Goal: Information Seeking & Learning: Learn about a topic

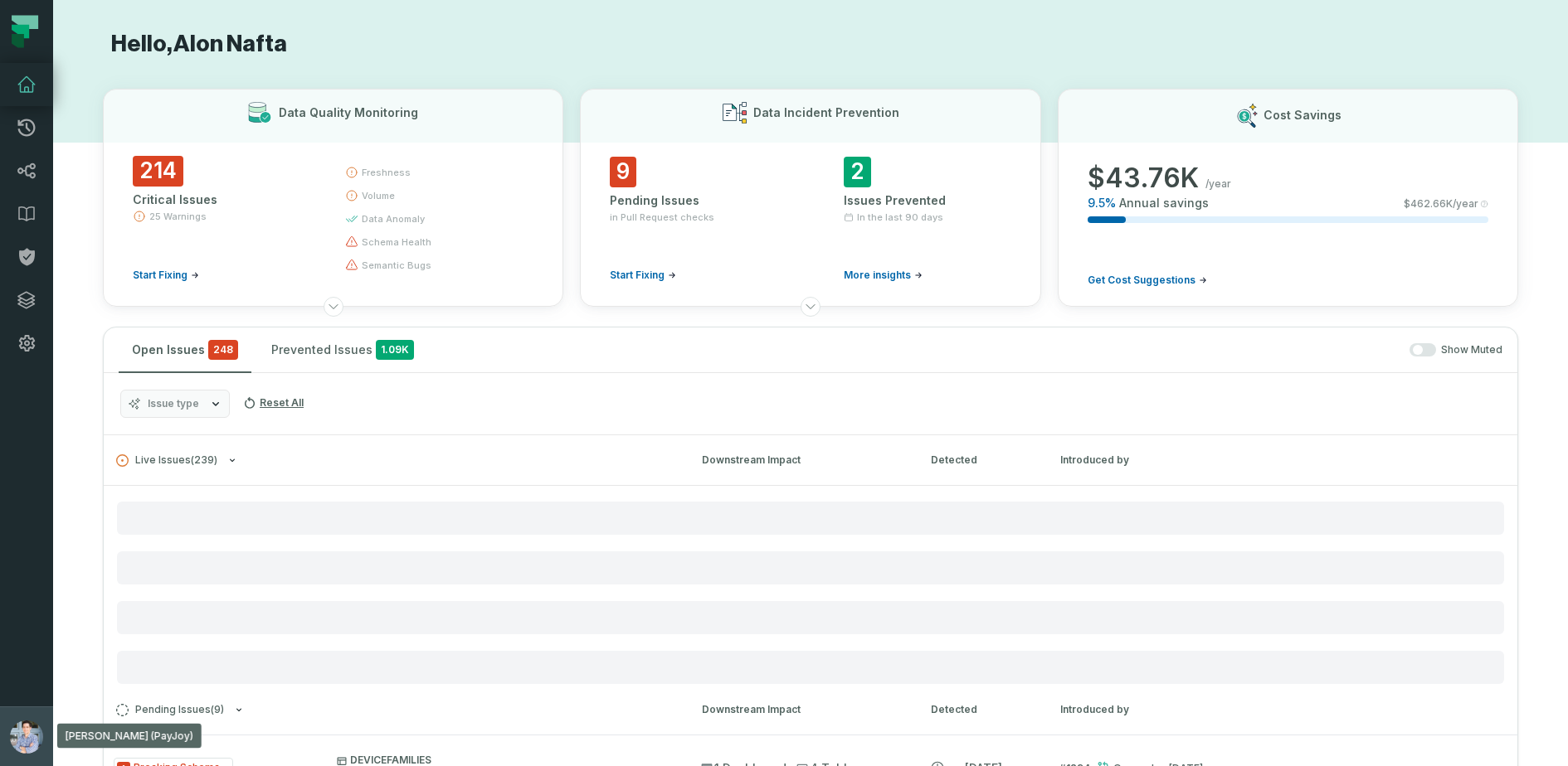
click at [13, 711] on button "[PERSON_NAME] (PayJoy) [EMAIL_ADDRESS][DOMAIN_NAME]" at bounding box center [26, 736] width 53 height 60
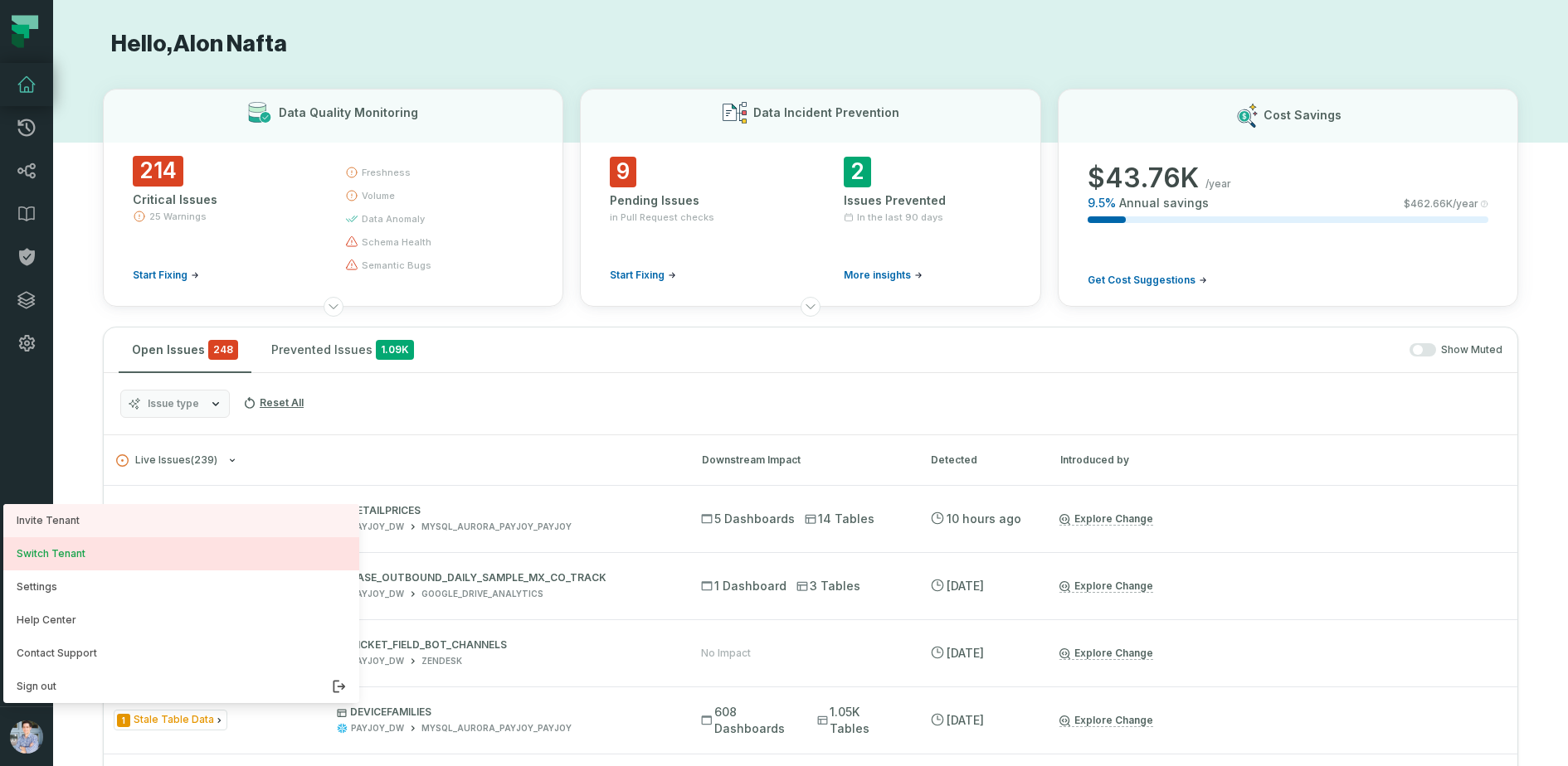
click at [94, 555] on button "Switch Tenant" at bounding box center [181, 554] width 356 height 33
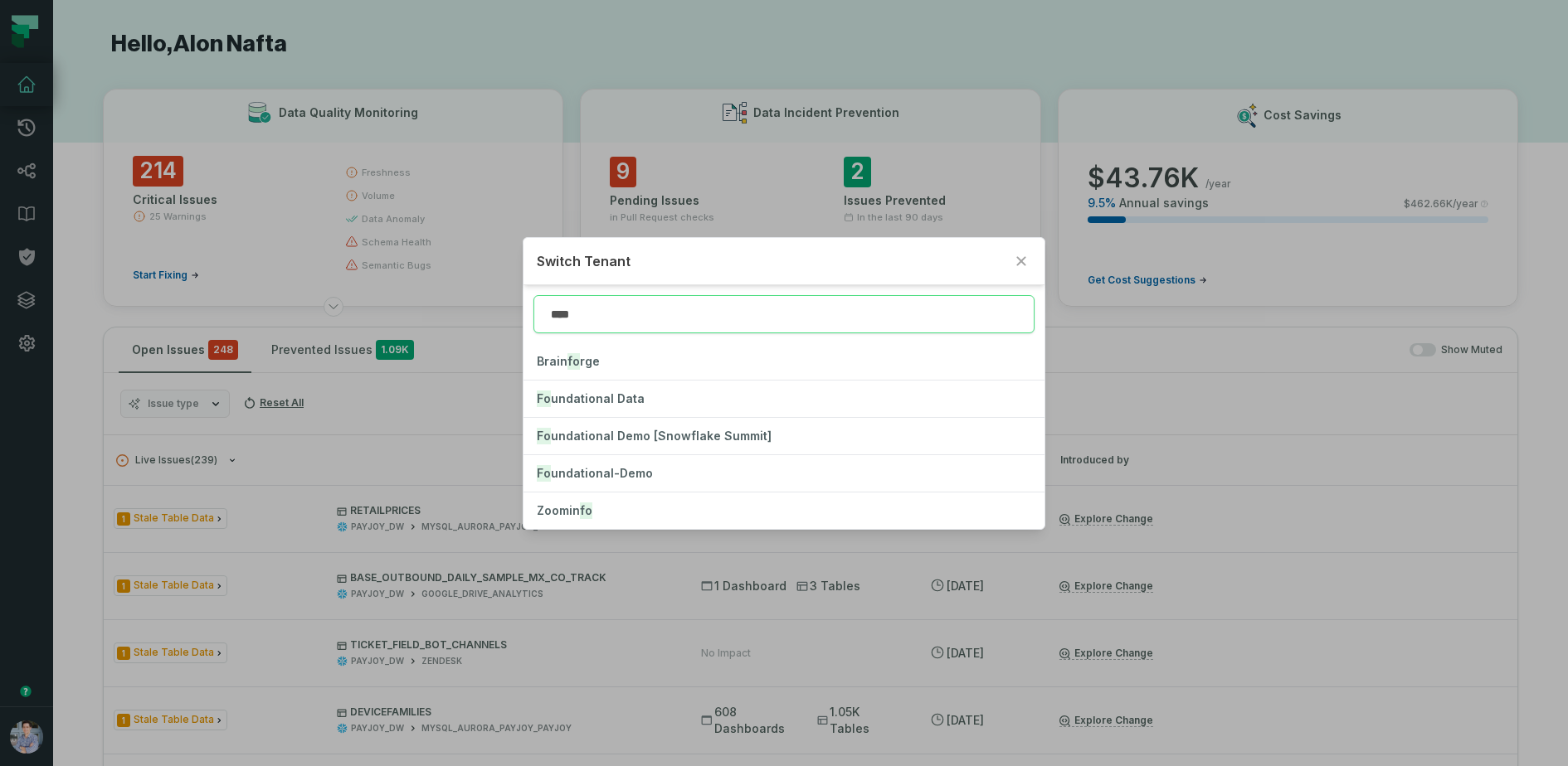
type input "*****"
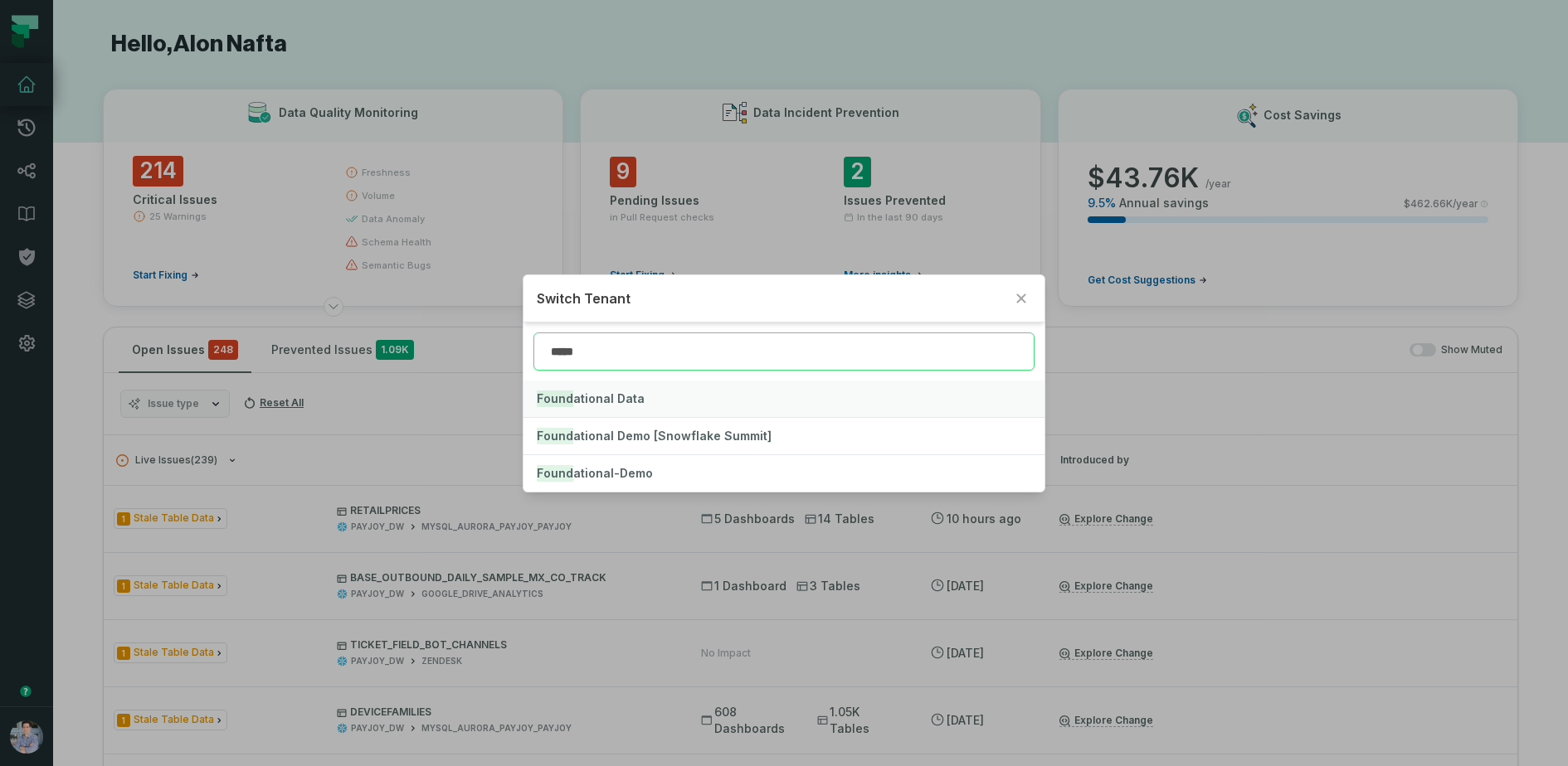
click at [640, 411] on button "Found ational Data" at bounding box center [784, 399] width 521 height 36
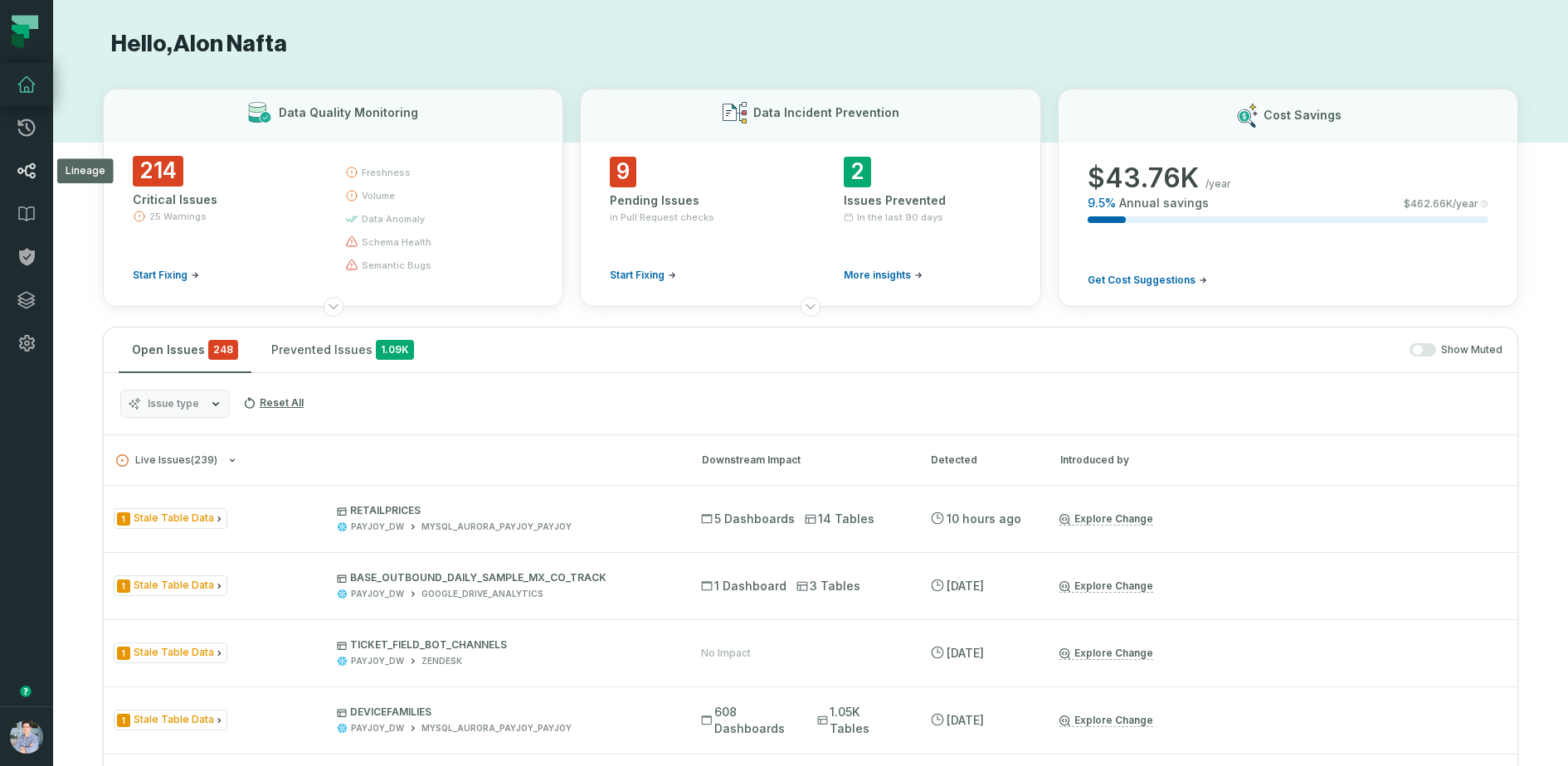
click at [32, 170] on icon at bounding box center [27, 171] width 20 height 20
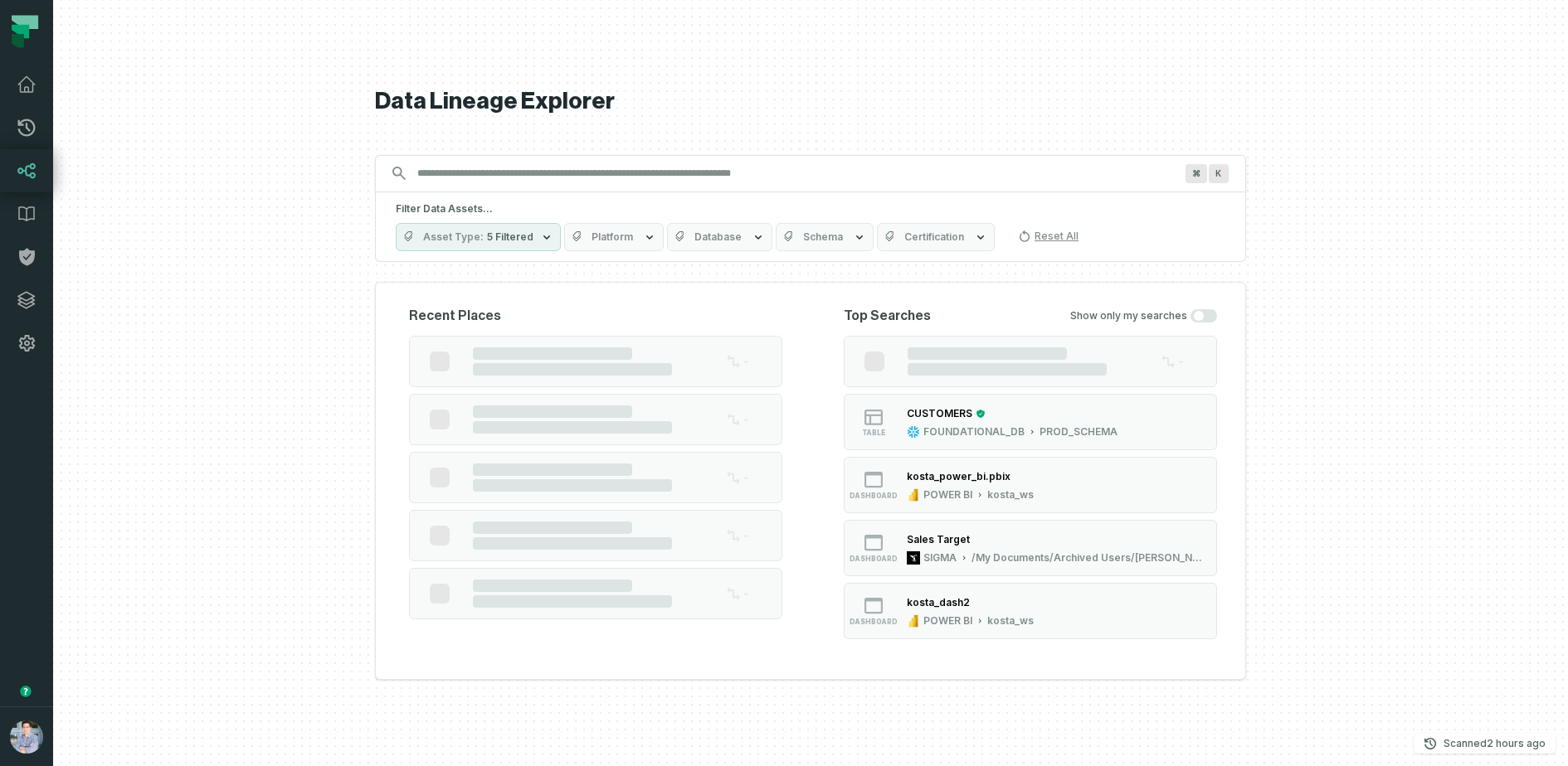
click at [921, 56] on div "Data Lineage Explorer Search for assets across the organization ⌘ K Filter Data…" at bounding box center [810, 383] width 871 height 766
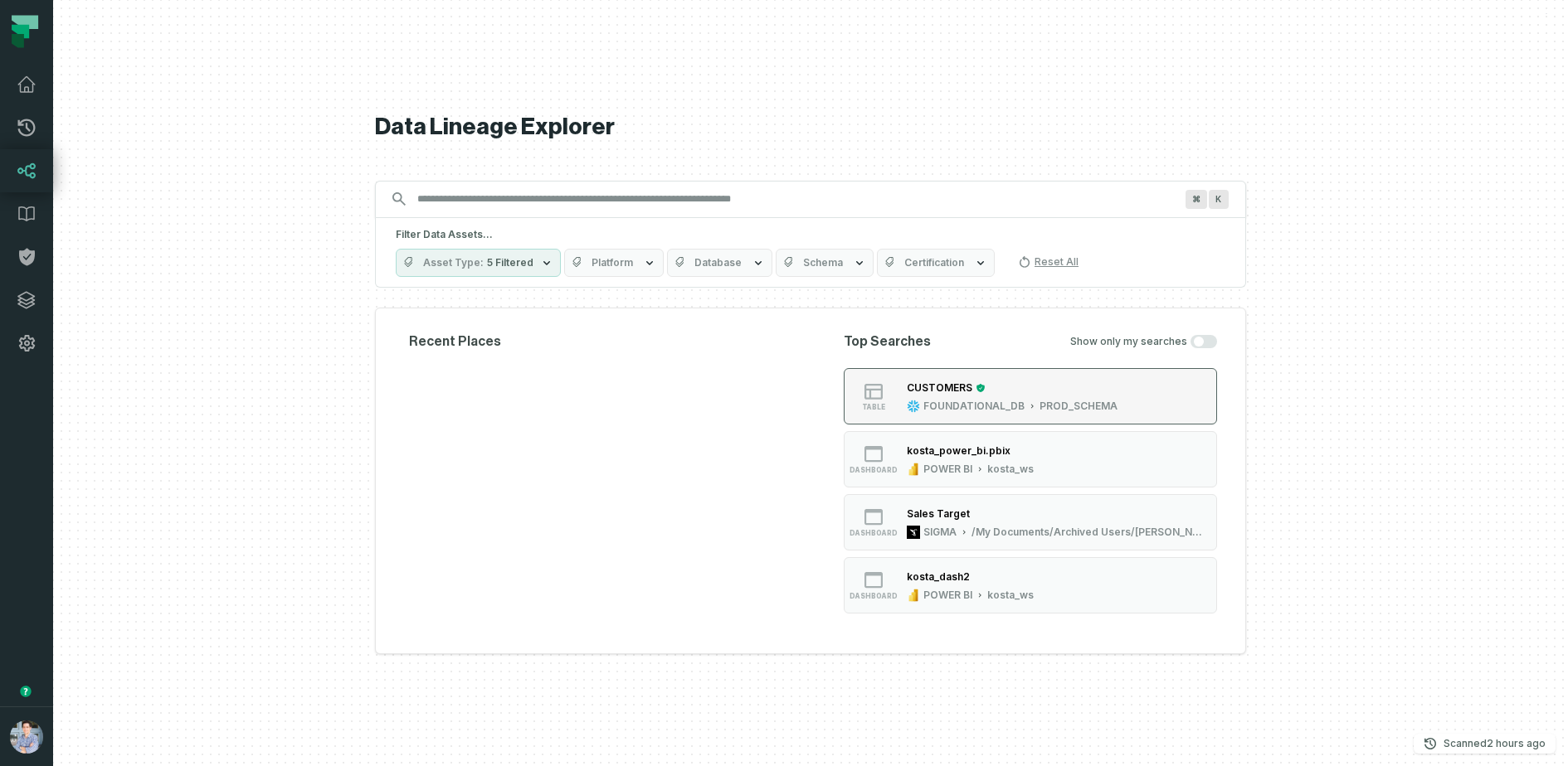
click at [1031, 386] on div "CUSTOMERS" at bounding box center [1012, 388] width 211 height 17
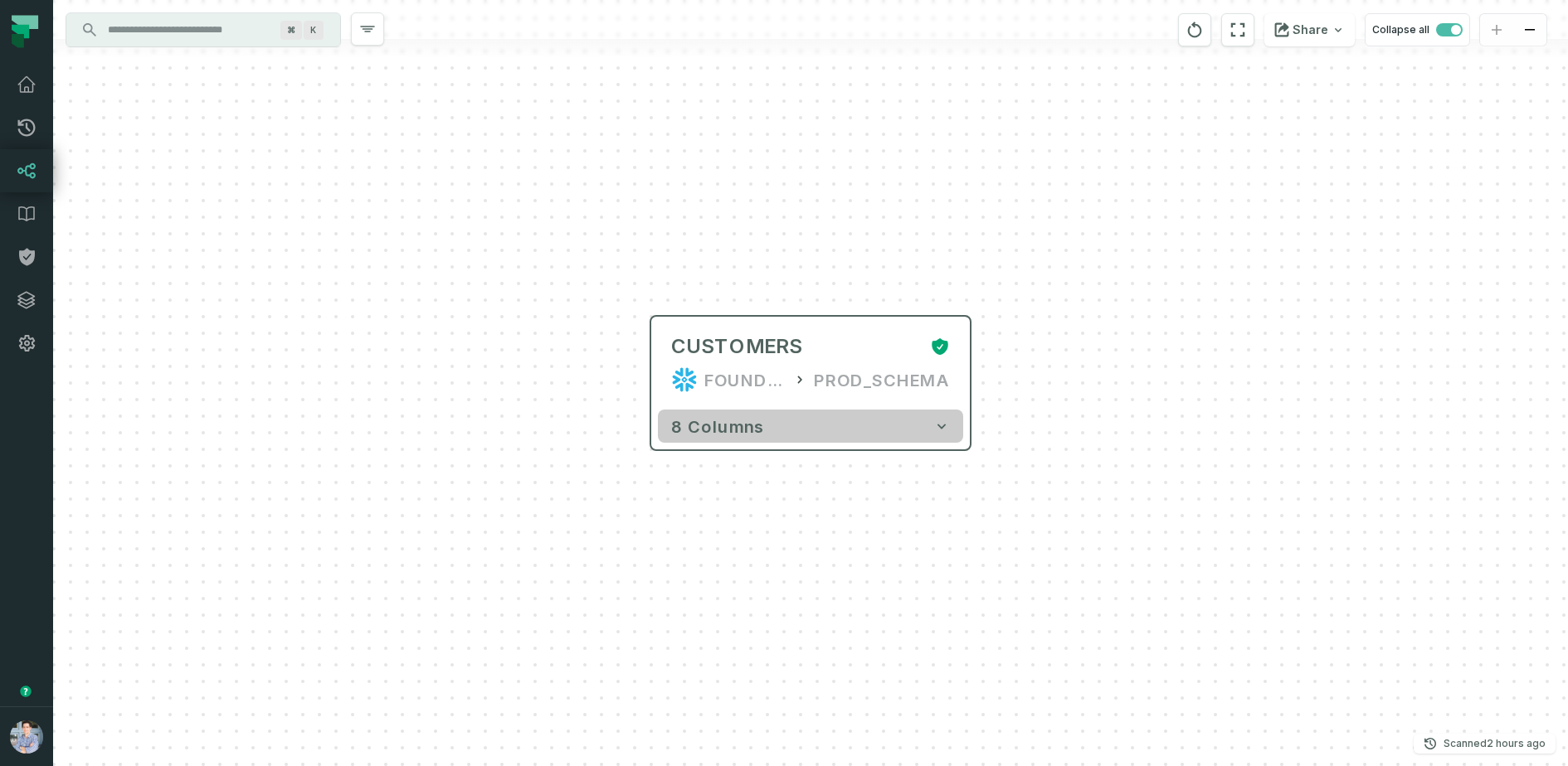
click at [820, 421] on button "8 columns" at bounding box center [810, 426] width 305 height 33
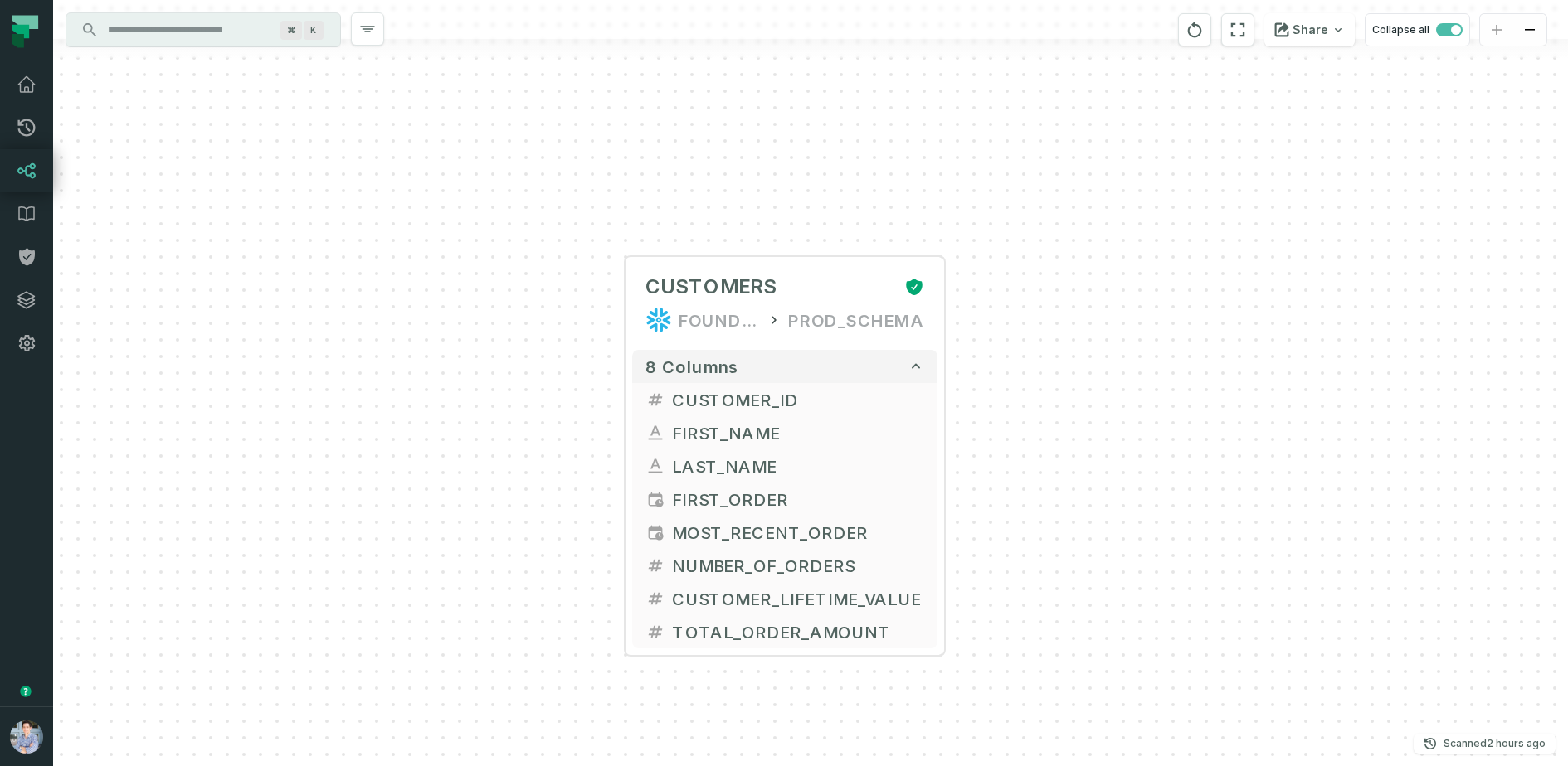
drag, startPoint x: 568, startPoint y: 384, endPoint x: 542, endPoint y: 324, distance: 65.4
click at [542, 324] on div "CUSTOMERS FOUNDATIONAL_DB PROD_SCHEMA 8 columns CUSTOMER_ID FIRST_NAME LAST_NAM…" at bounding box center [810, 383] width 1515 height 766
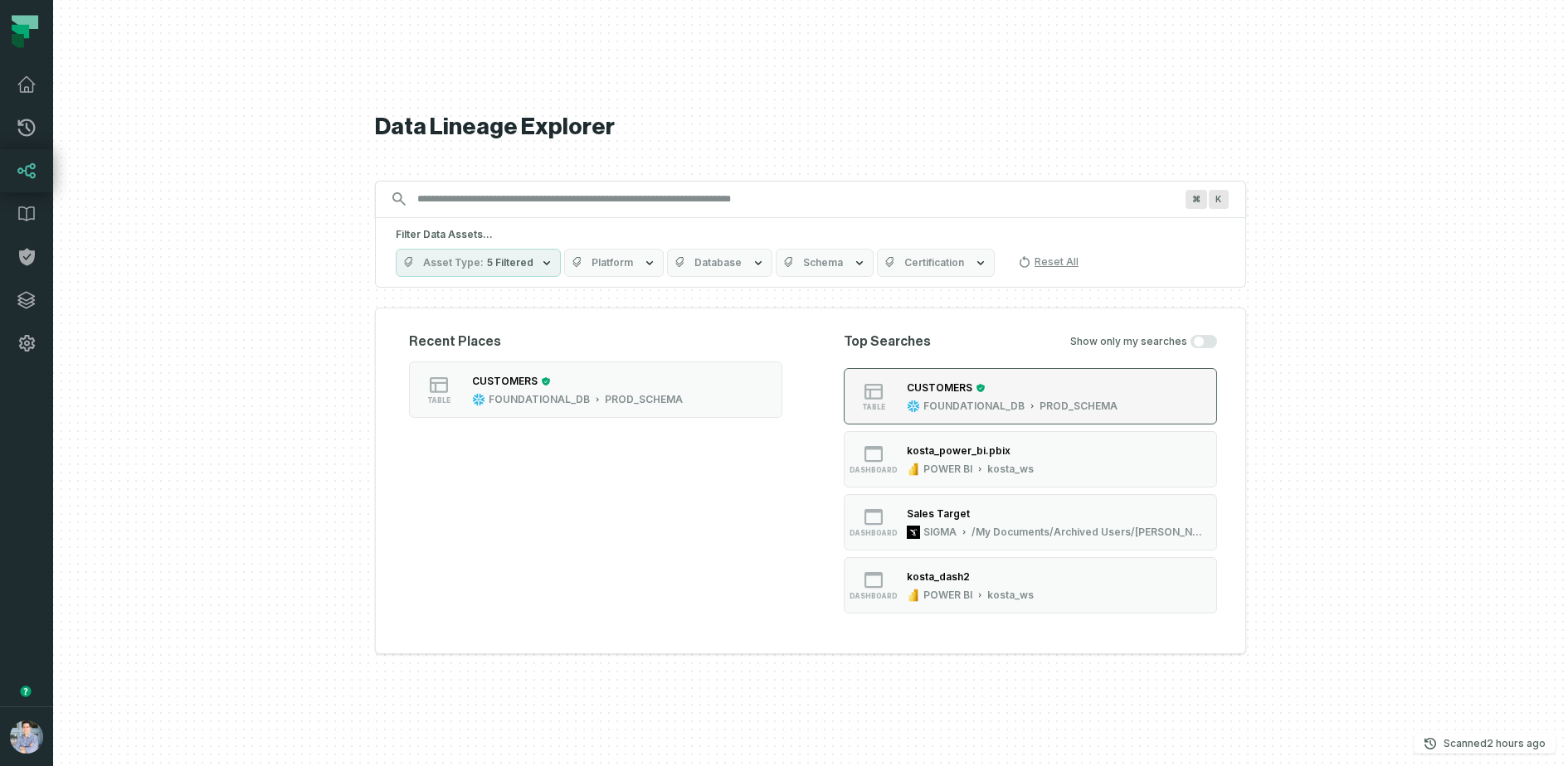
click at [1069, 407] on div "PROD_SCHEMA" at bounding box center [1078, 406] width 78 height 13
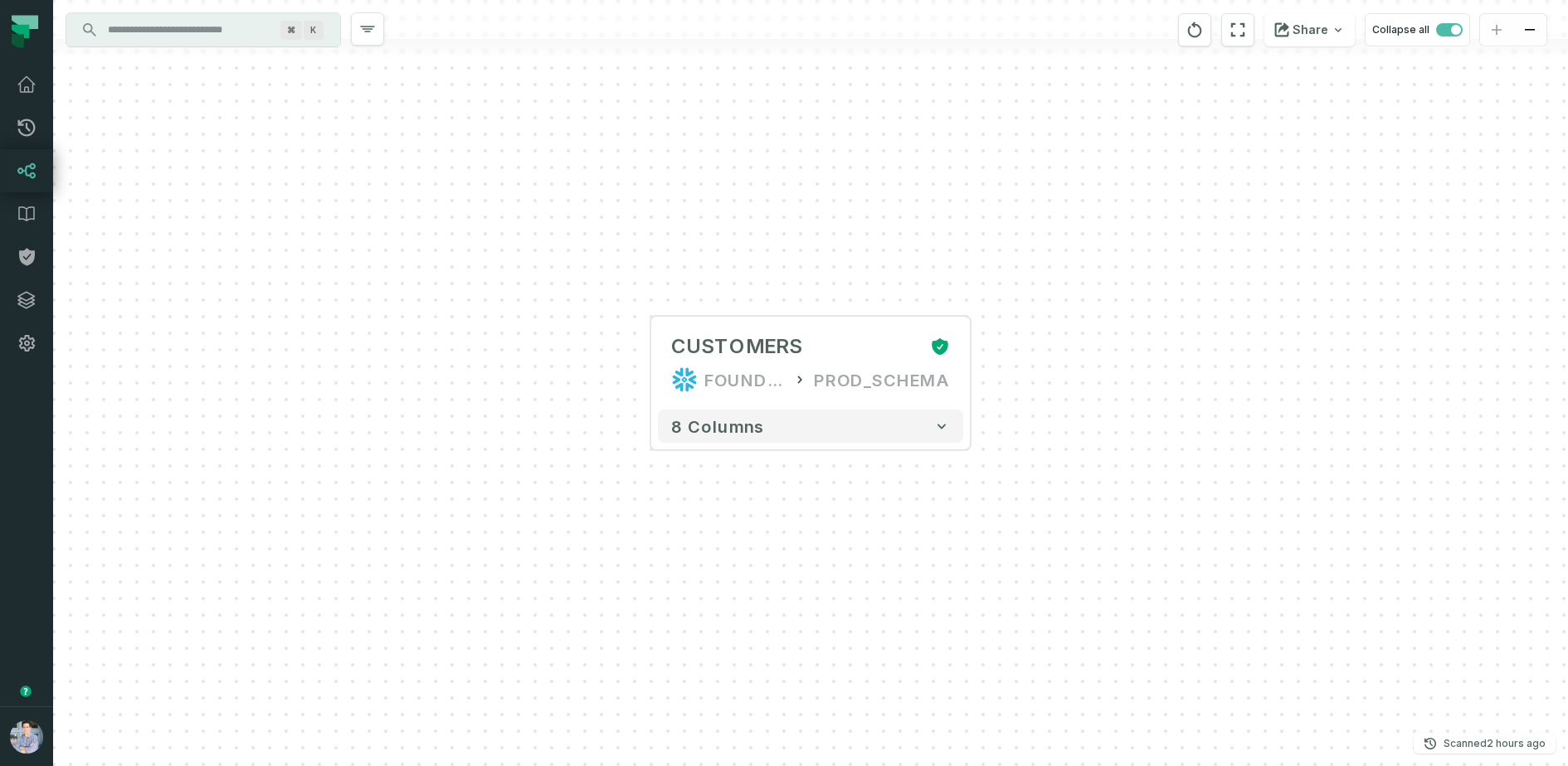
click at [234, 22] on input "Discovery Provider cmdk menu" at bounding box center [188, 29] width 181 height 26
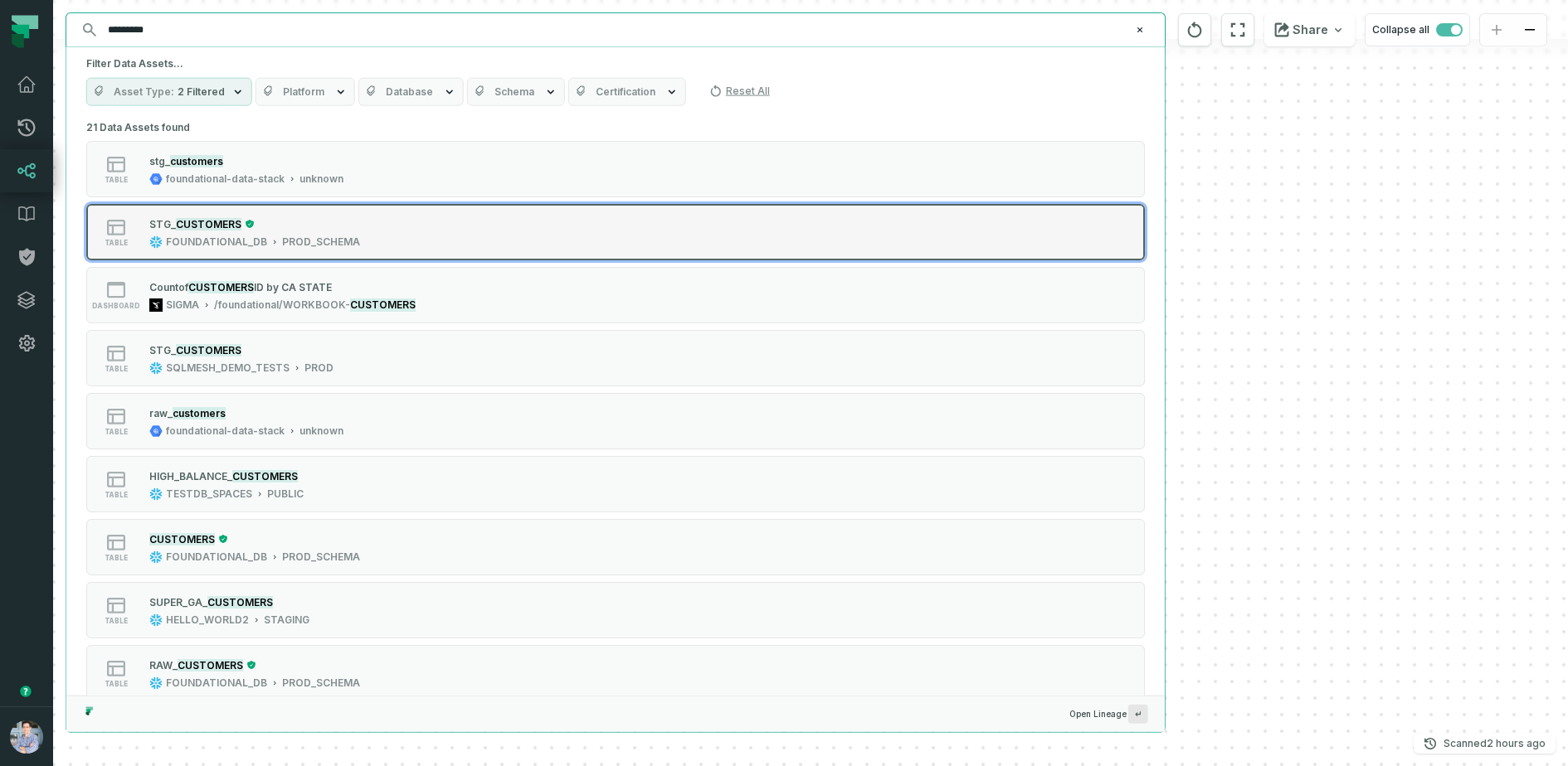
type input "*********"
click at [264, 240] on div "FOUNDATIONAL_DB PROD_SCHEMA" at bounding box center [255, 242] width 211 height 13
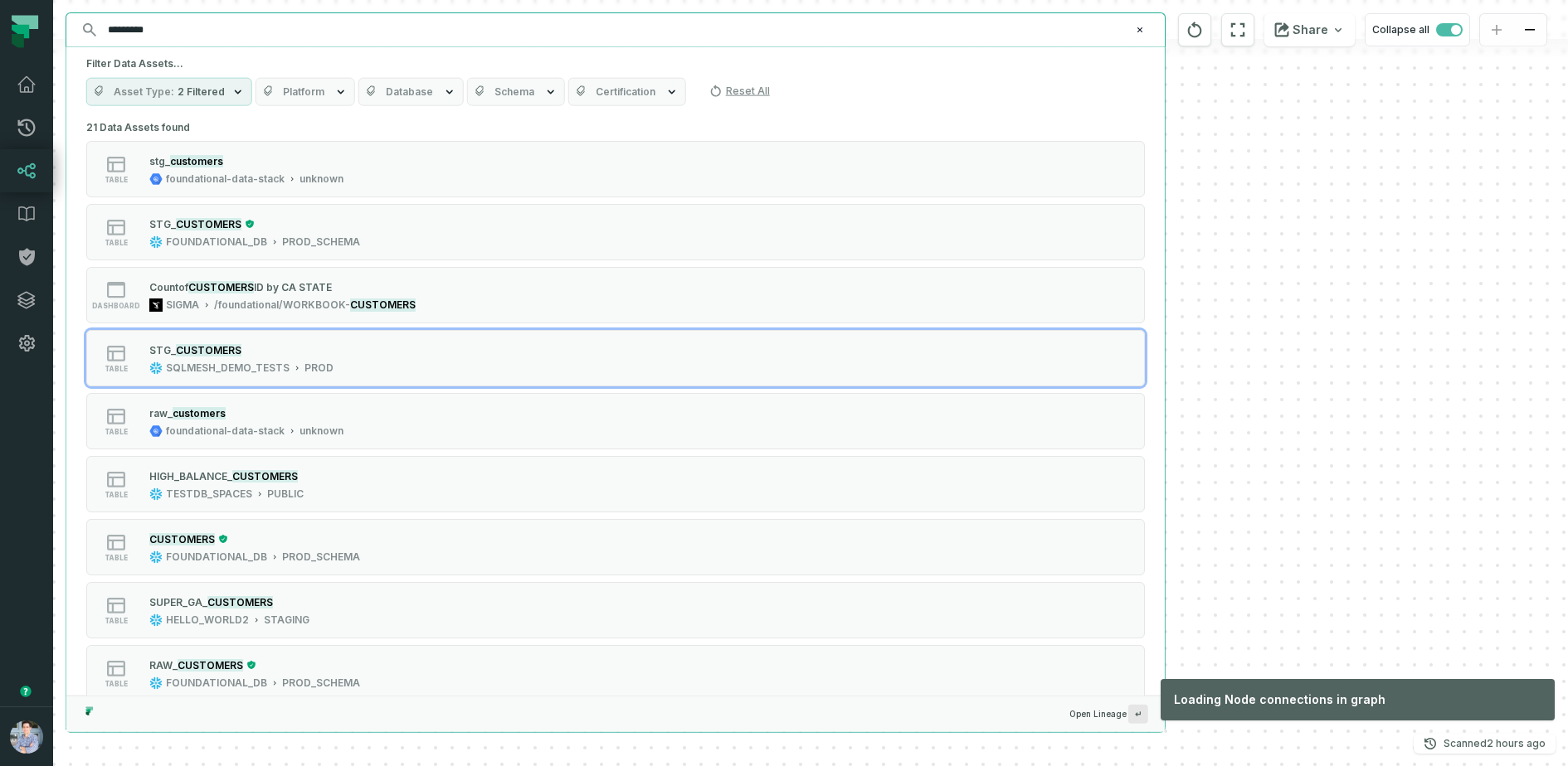
click at [1356, 385] on div "CUSTOMERS FOUNDATIONAL_DB PROD_SCHEMA 8 columns" at bounding box center [810, 383] width 1515 height 766
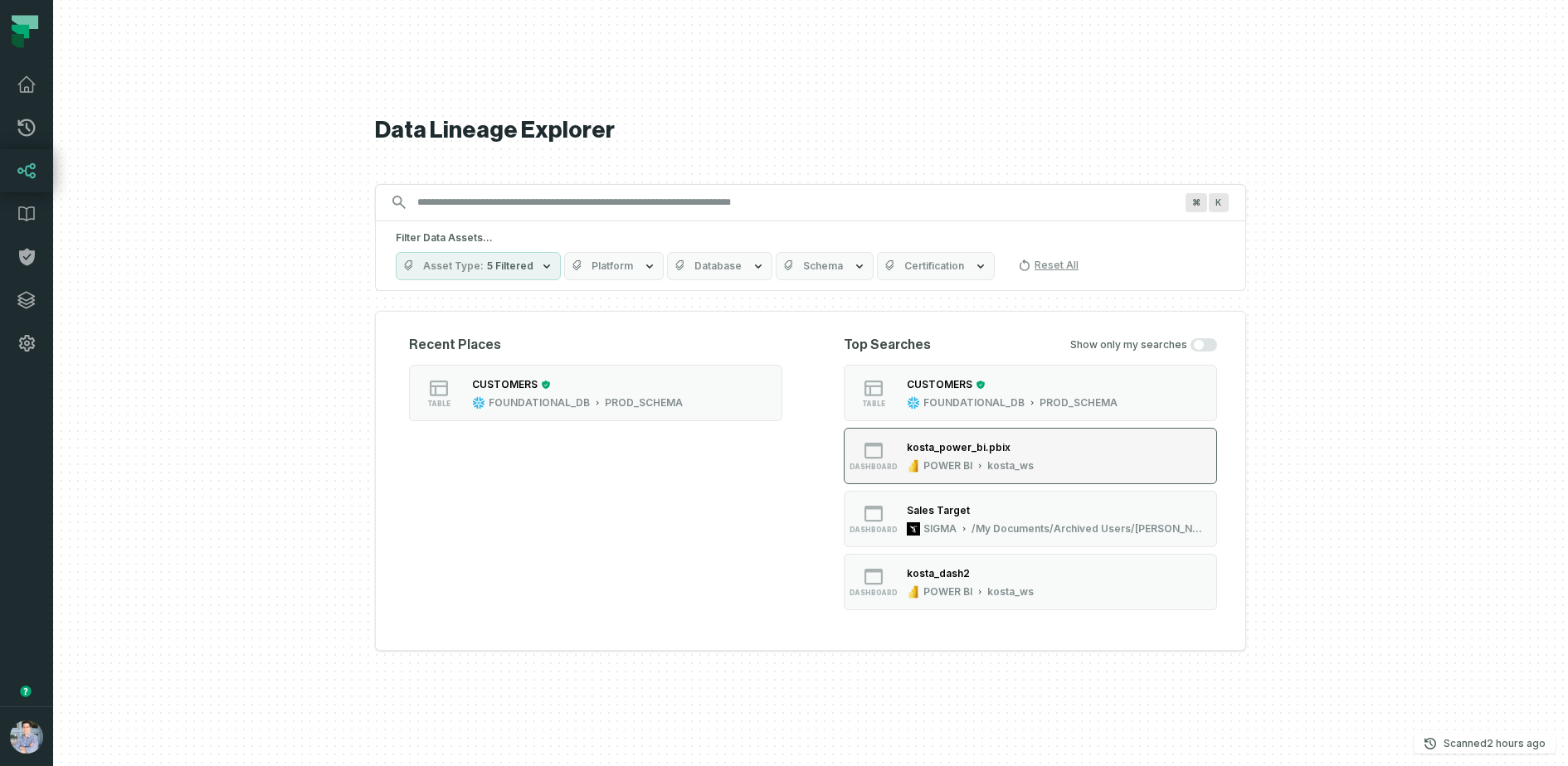
click at [951, 446] on div "kosta_power_bi.pbix" at bounding box center [959, 447] width 104 height 13
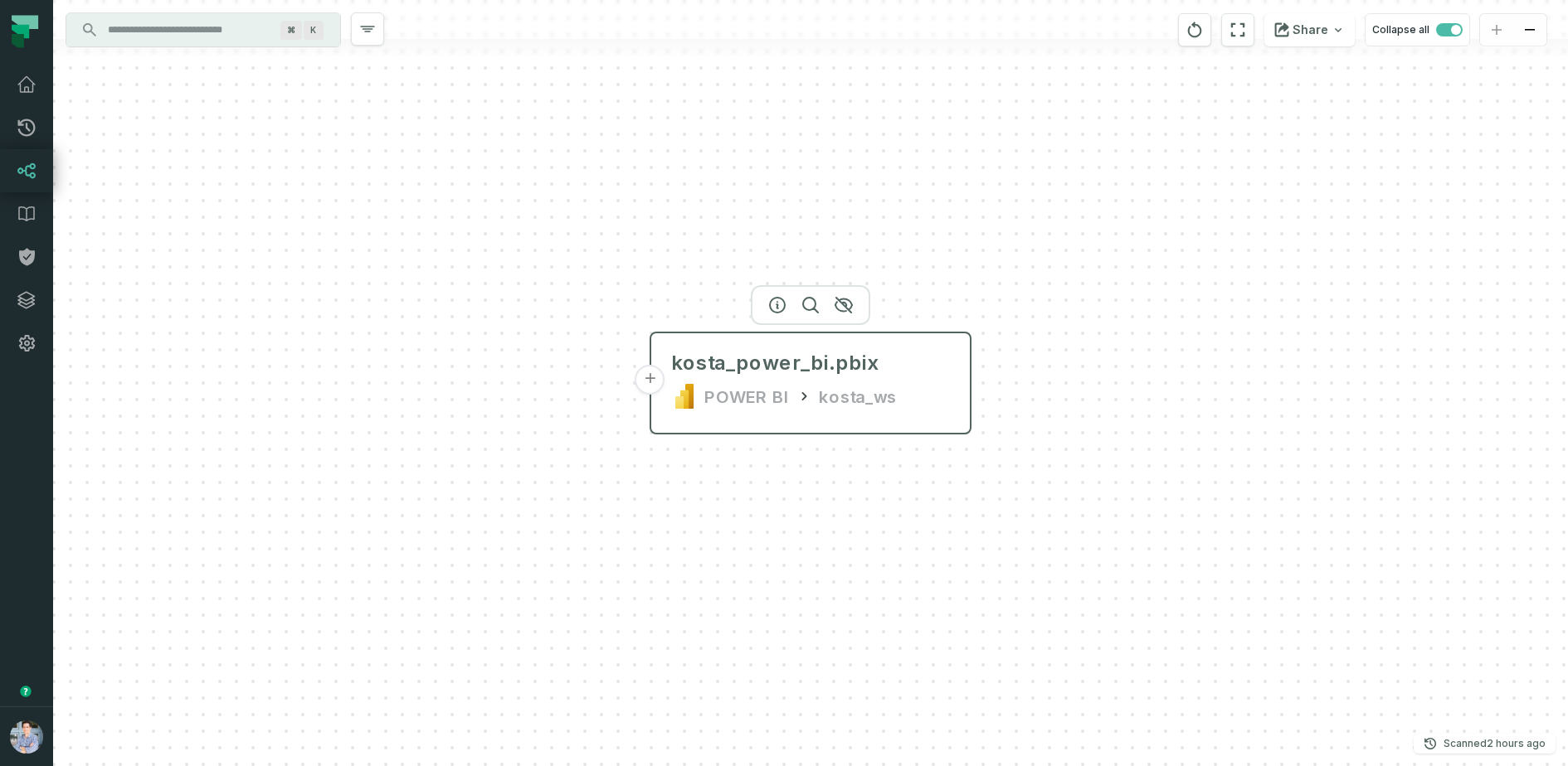
click at [653, 380] on button "+" at bounding box center [650, 379] width 30 height 29
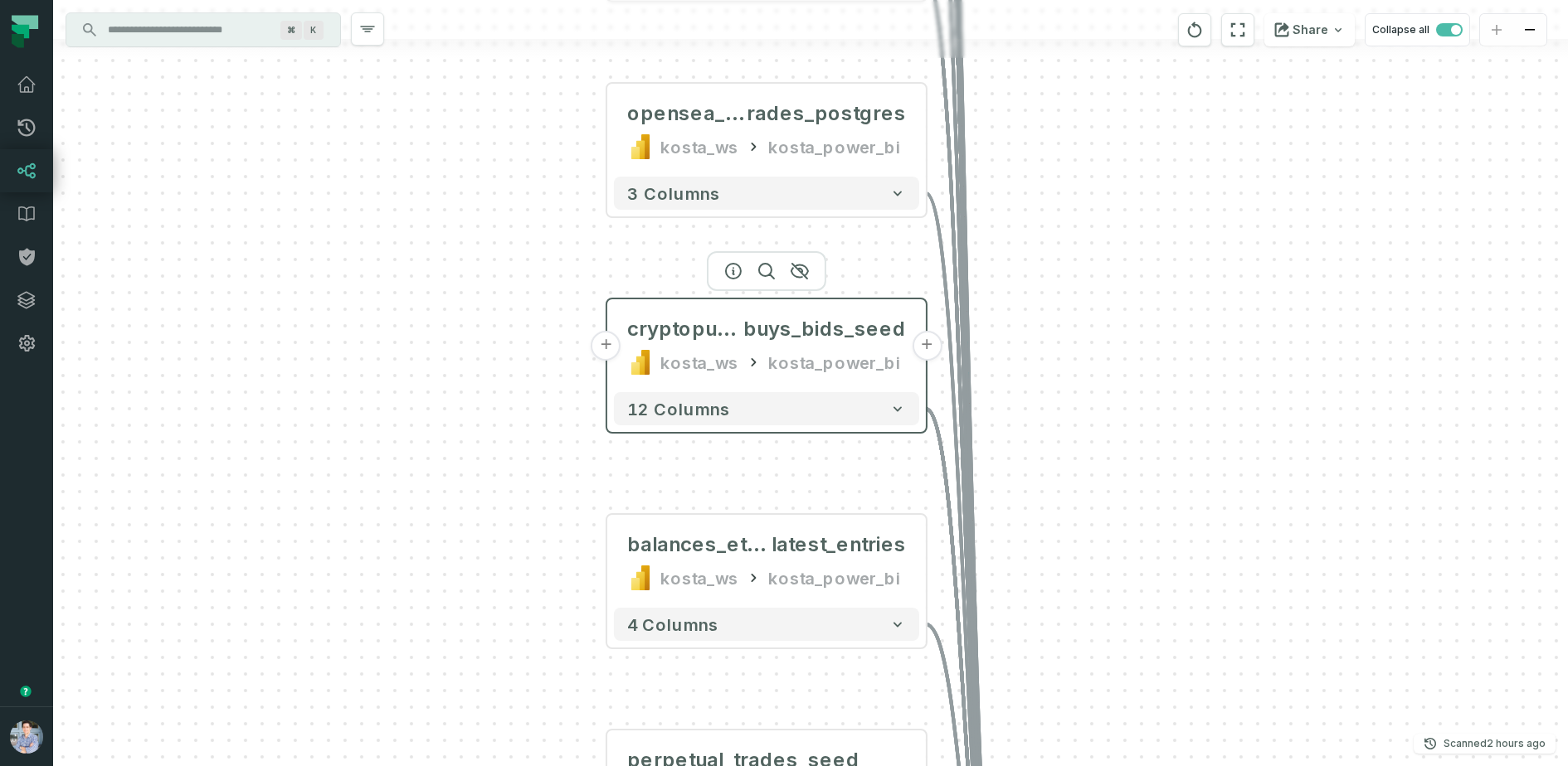
click at [607, 349] on button "+" at bounding box center [606, 346] width 30 height 29
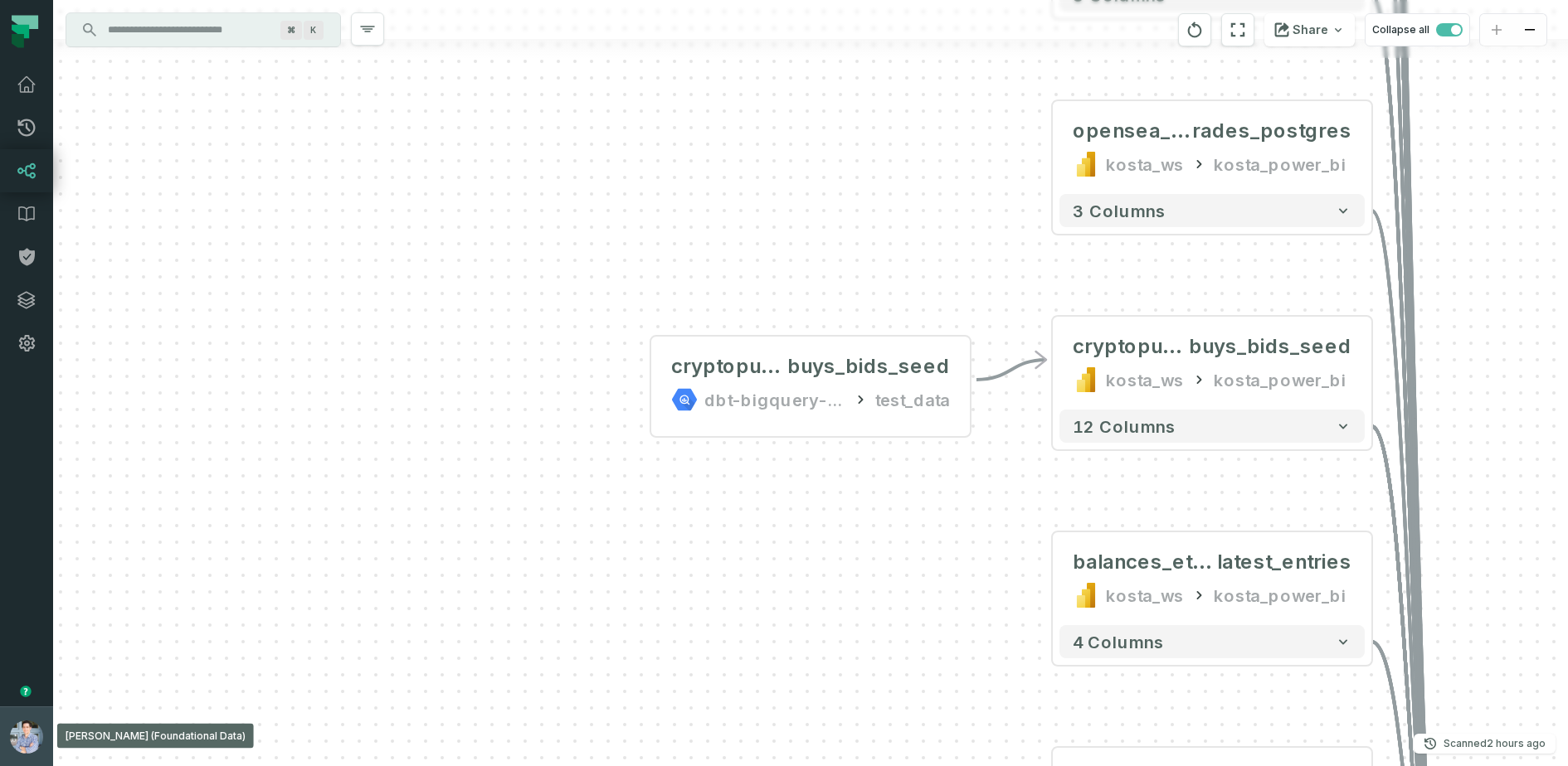
click at [7, 709] on button "Alon Nafta (Foundational Data) alon@foundational.io" at bounding box center [26, 736] width 53 height 60
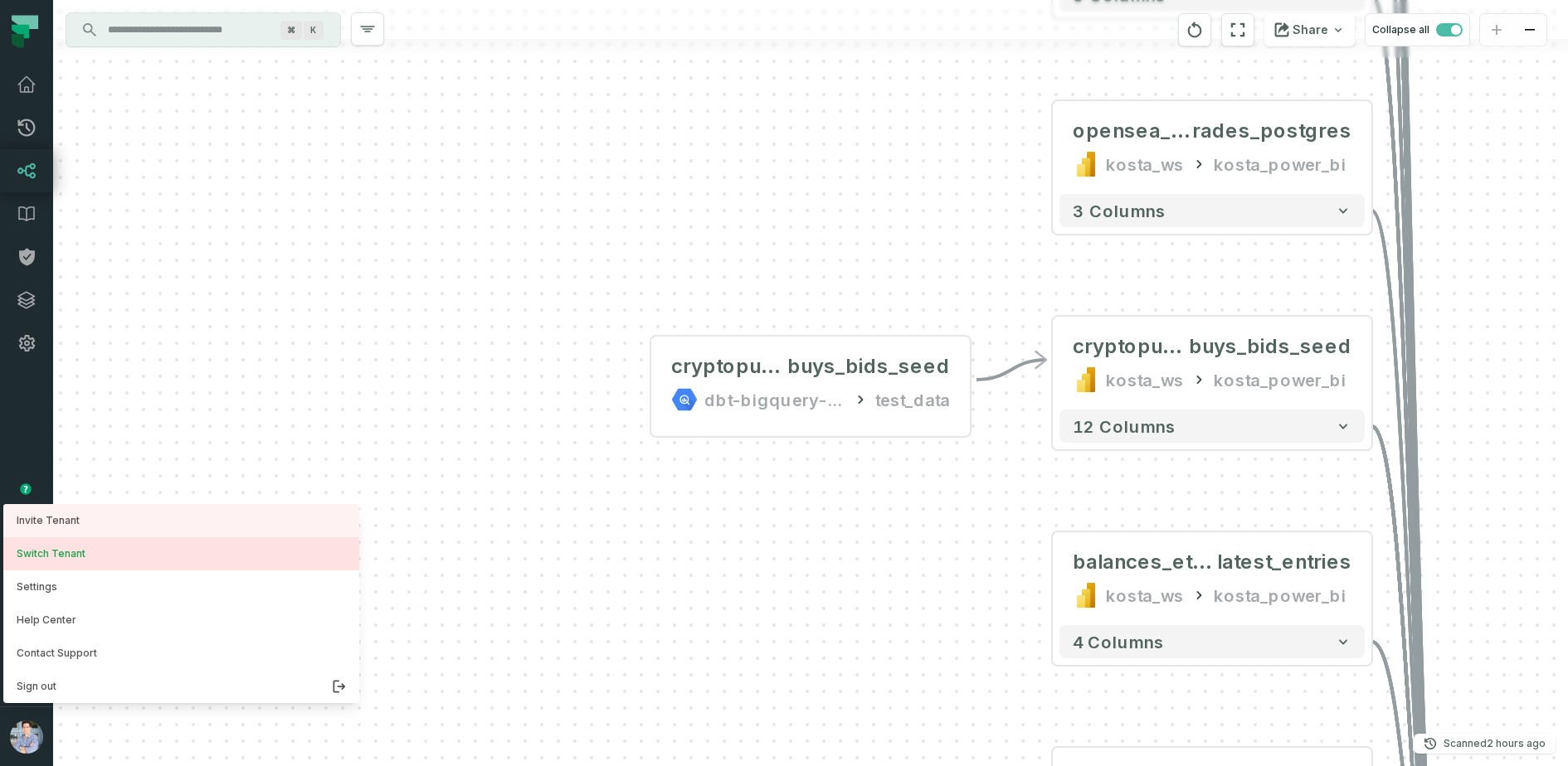
click at [91, 549] on button "Switch Tenant" at bounding box center [181, 554] width 356 height 33
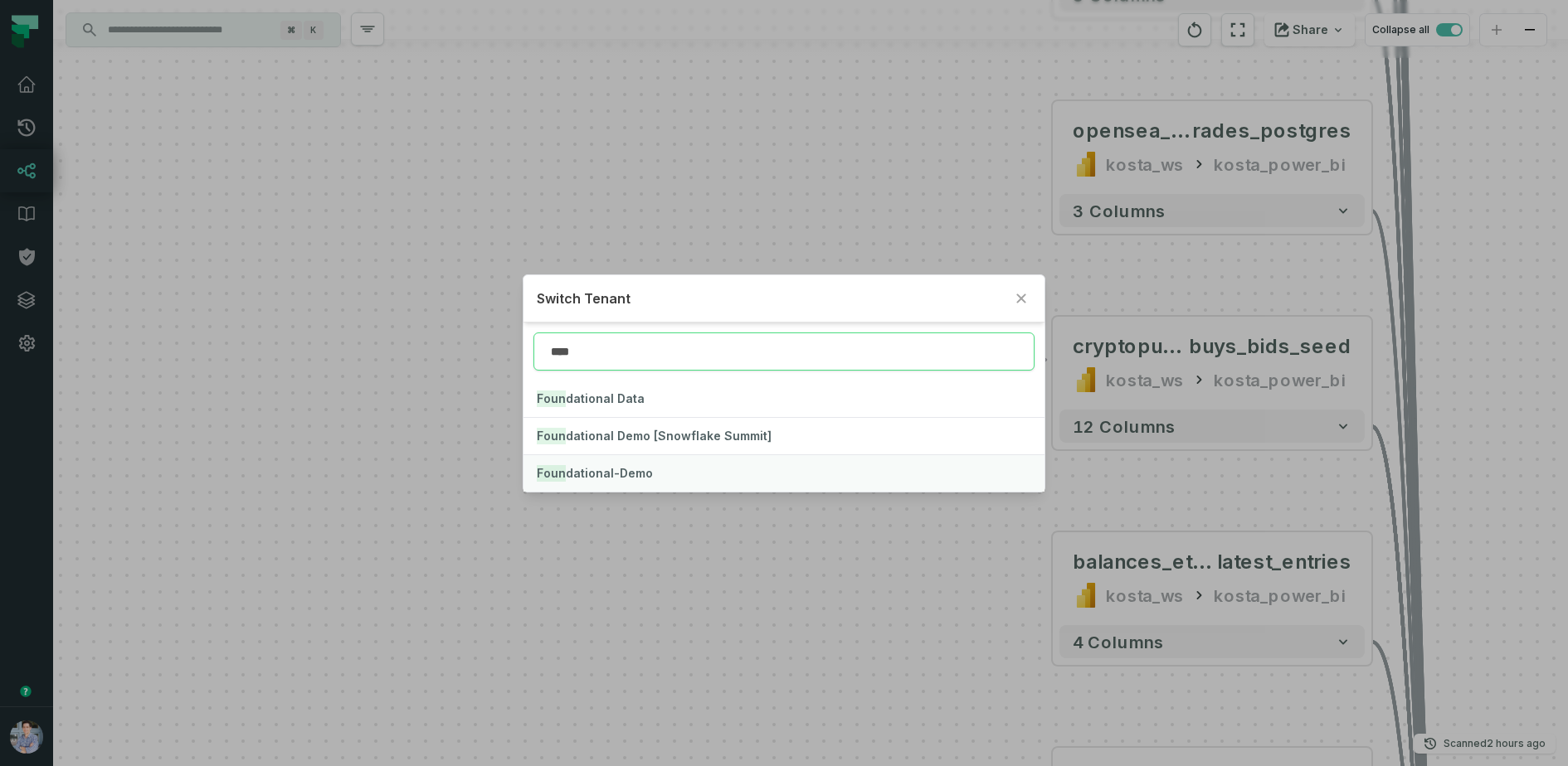
type input "****"
click at [593, 468] on span "Foun dational-Demo" at bounding box center [595, 473] width 116 height 14
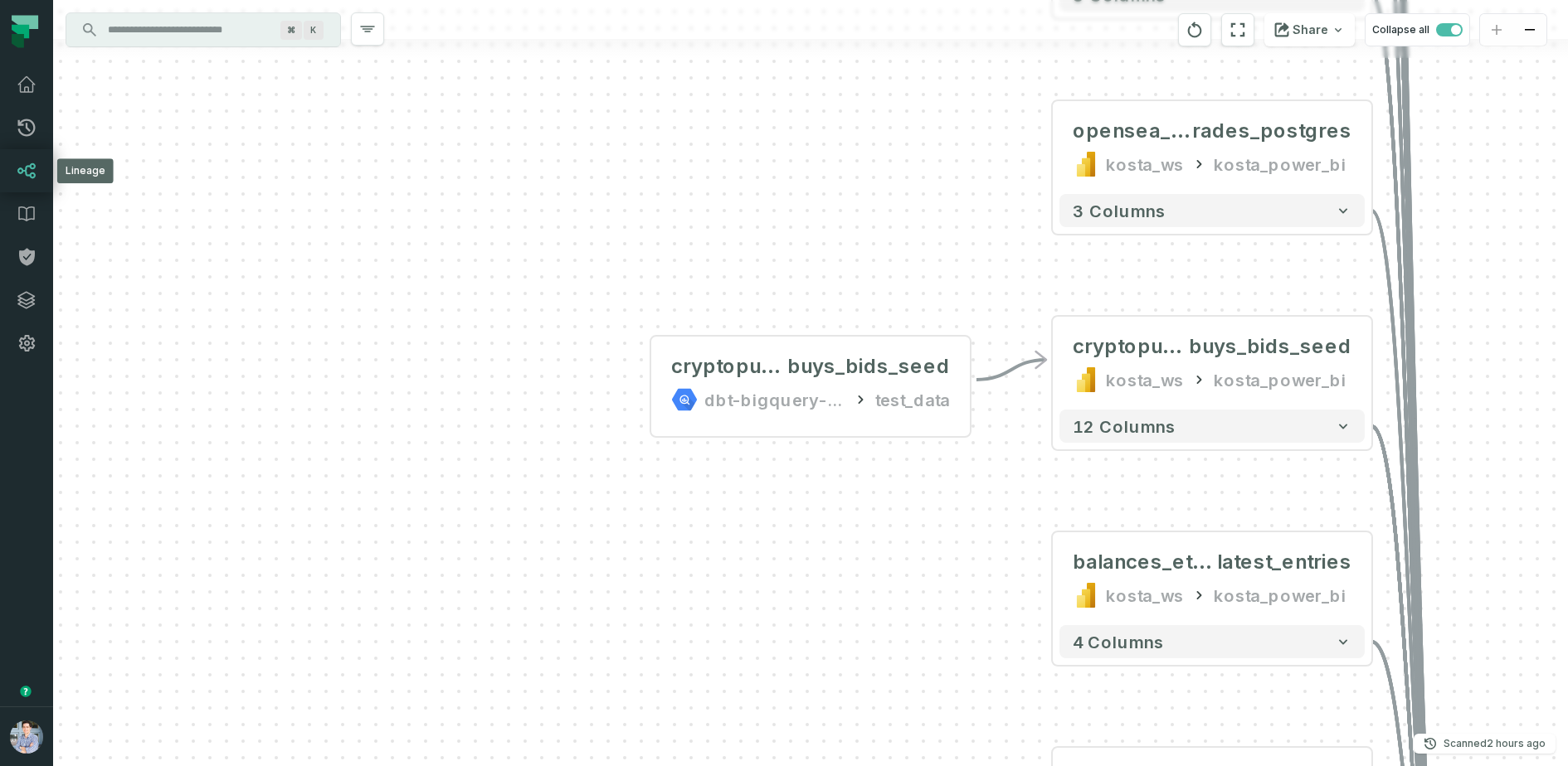
click at [27, 177] on icon at bounding box center [27, 171] width 20 height 20
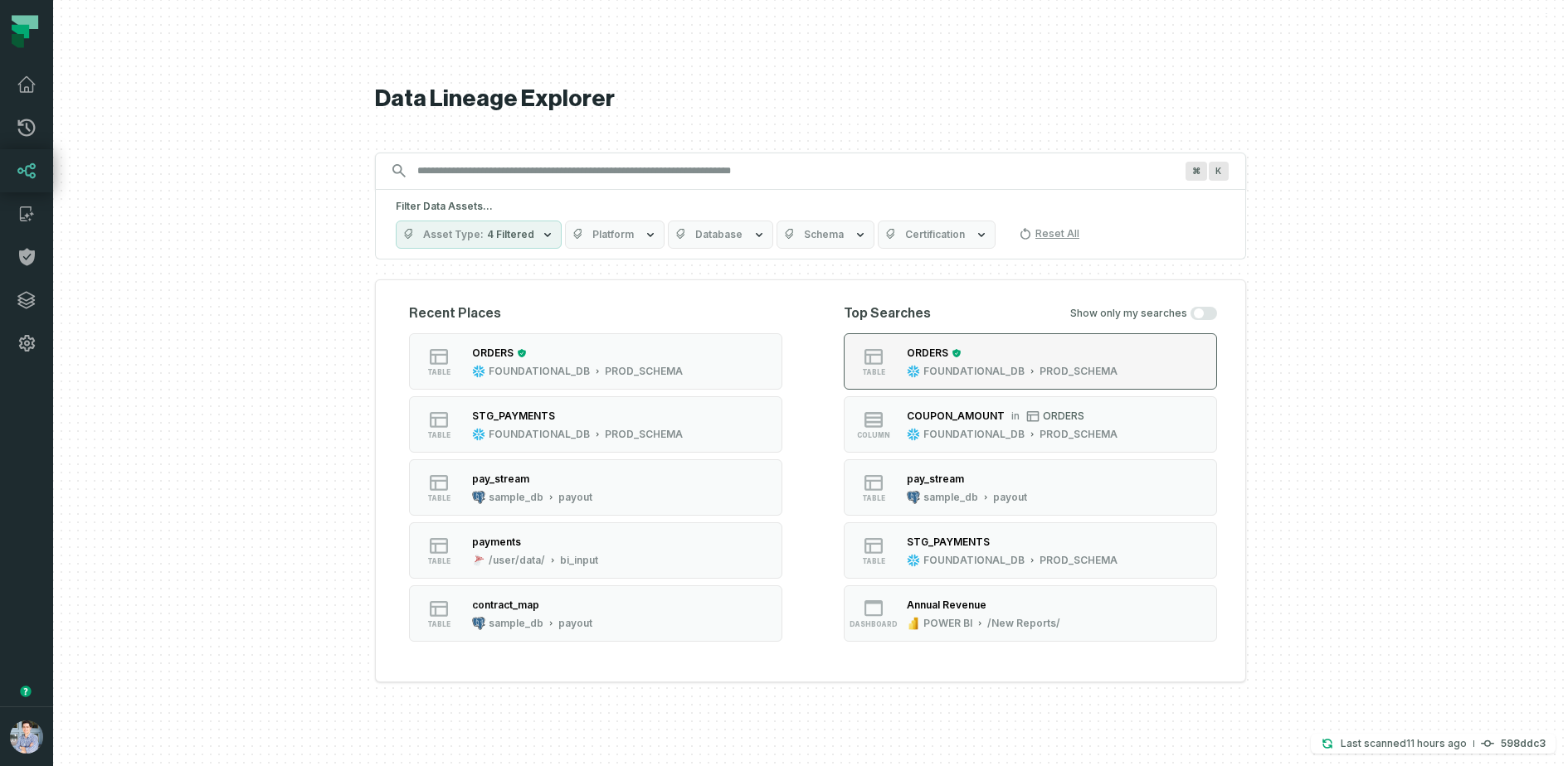
click at [932, 381] on button "table ORDERS FOUNDATIONAL_DB PROD_SCHEMA" at bounding box center [1030, 362] width 373 height 56
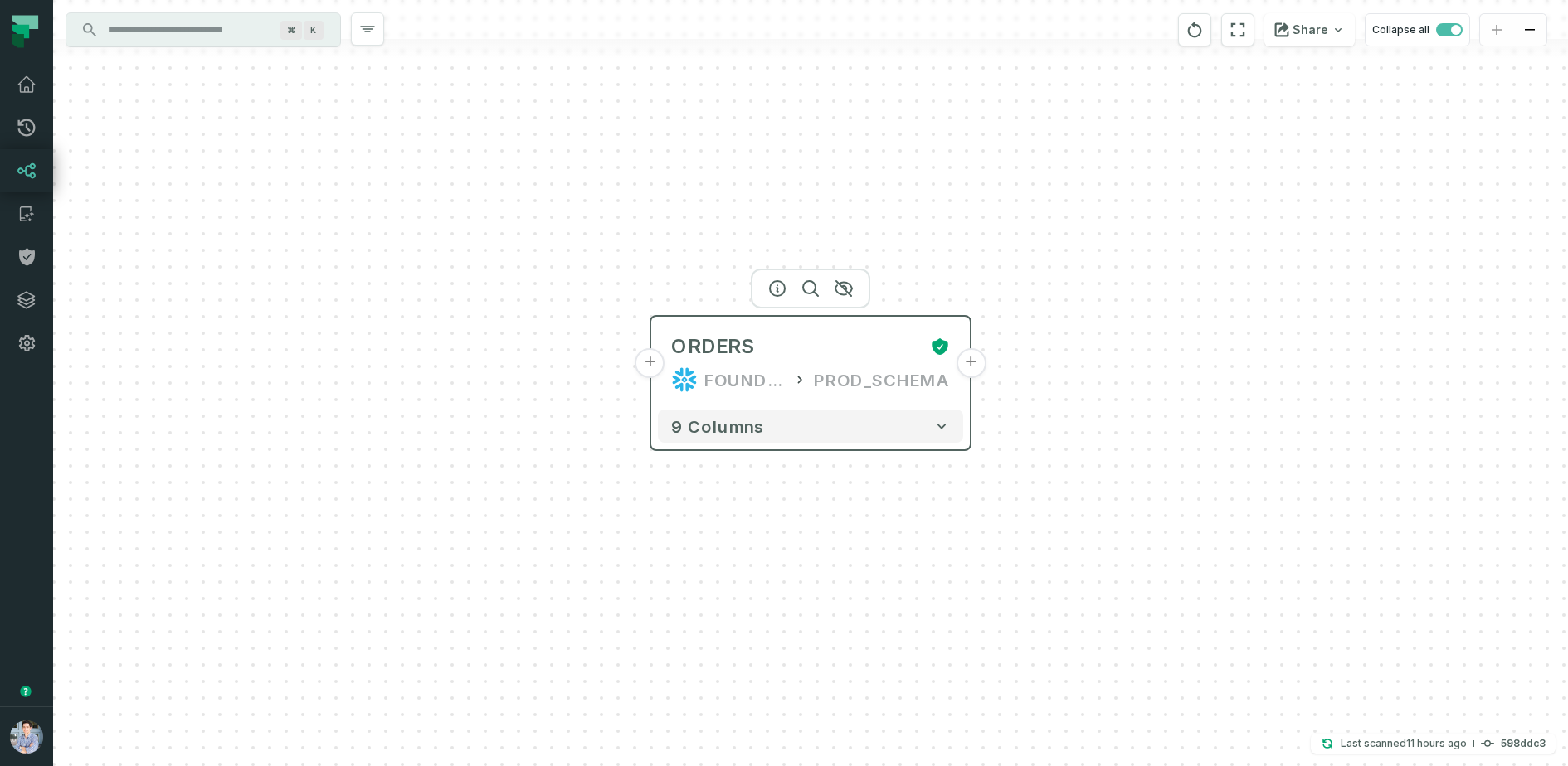
click at [647, 366] on button "+" at bounding box center [650, 362] width 30 height 29
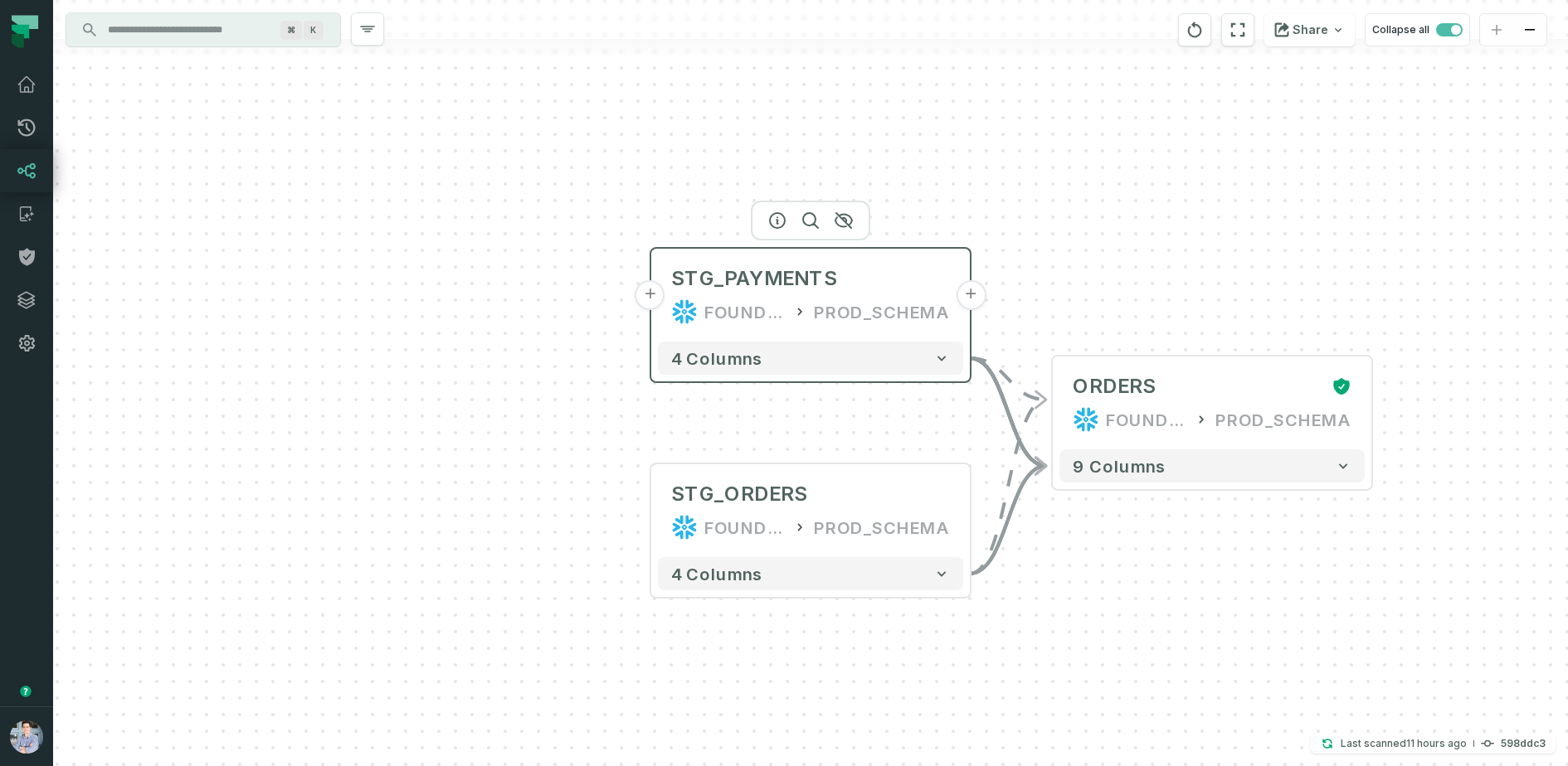
click at [656, 300] on button "+" at bounding box center [650, 295] width 30 height 29
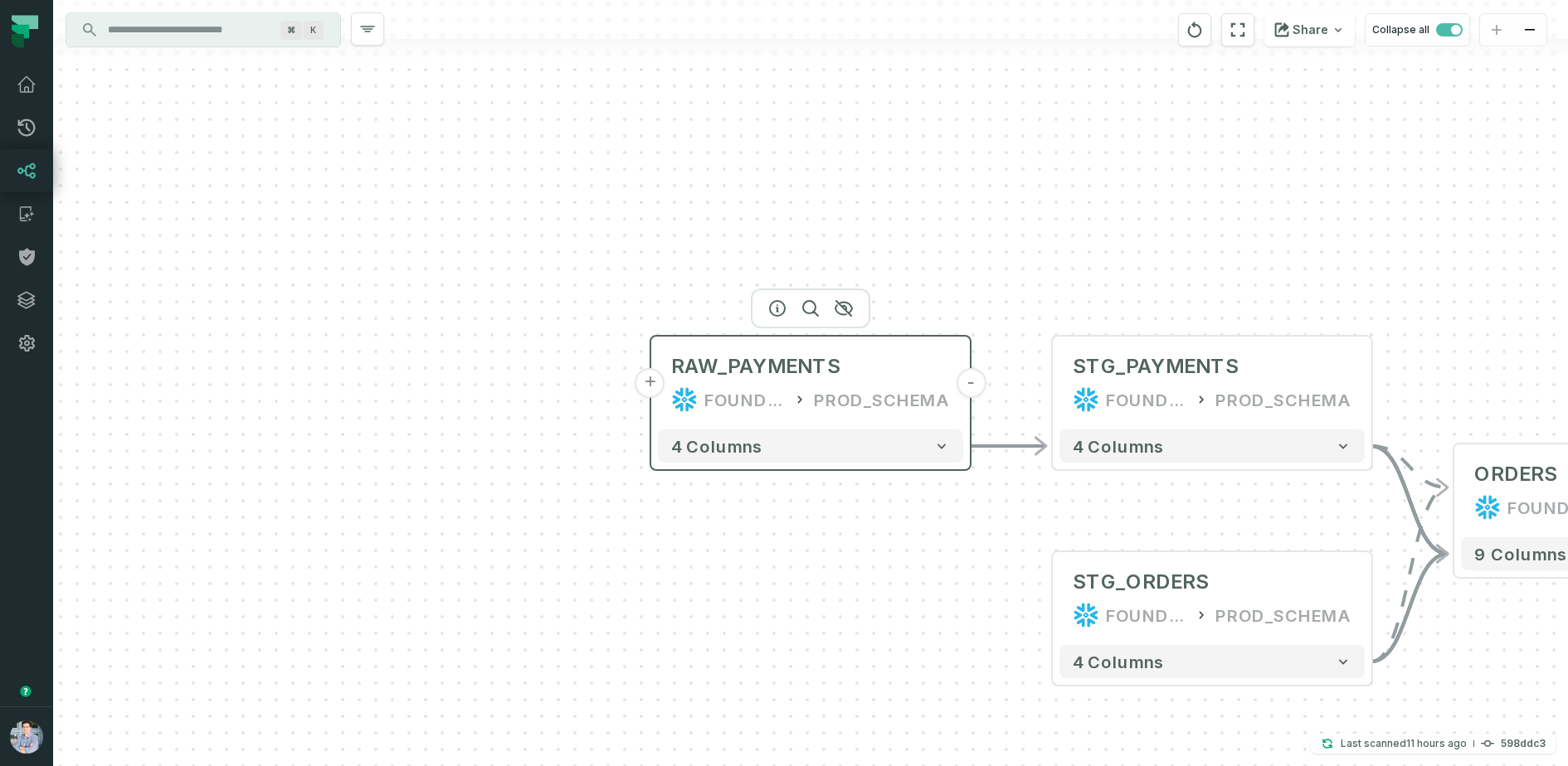
click at [654, 385] on button "+" at bounding box center [650, 383] width 30 height 29
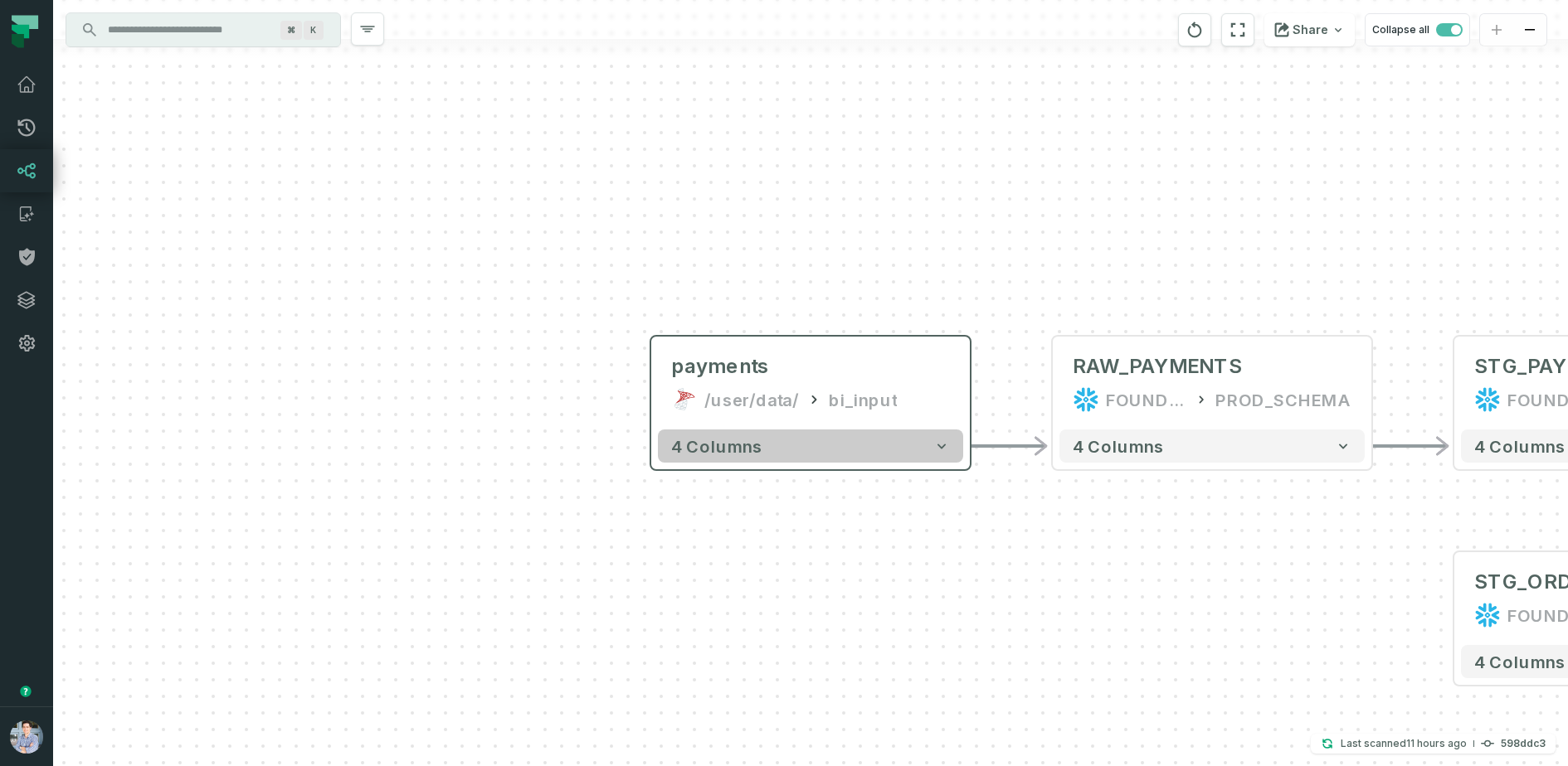
click at [730, 448] on span "4 columns" at bounding box center [717, 447] width 91 height 20
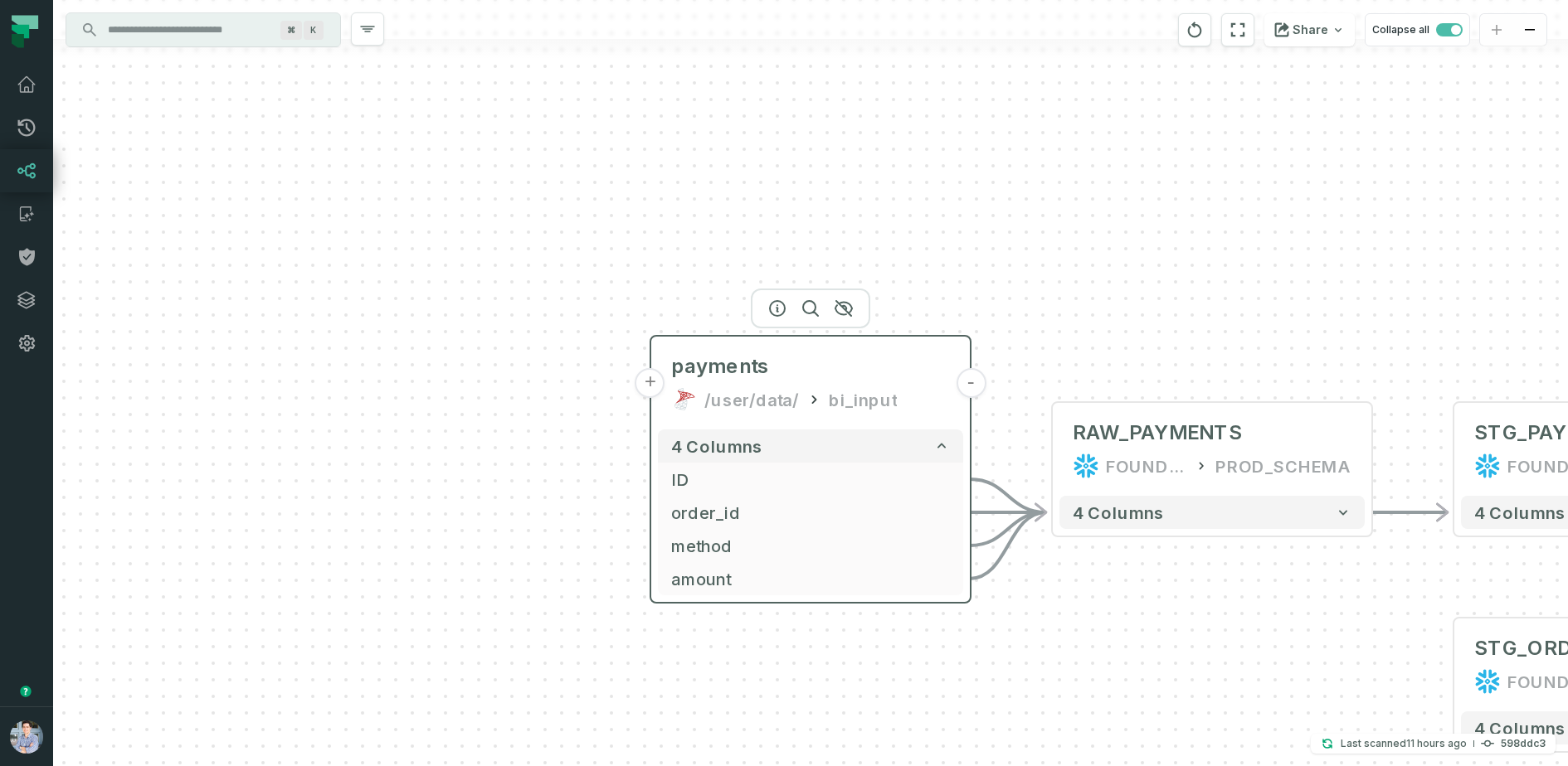
click at [651, 385] on button "+" at bounding box center [650, 383] width 30 height 29
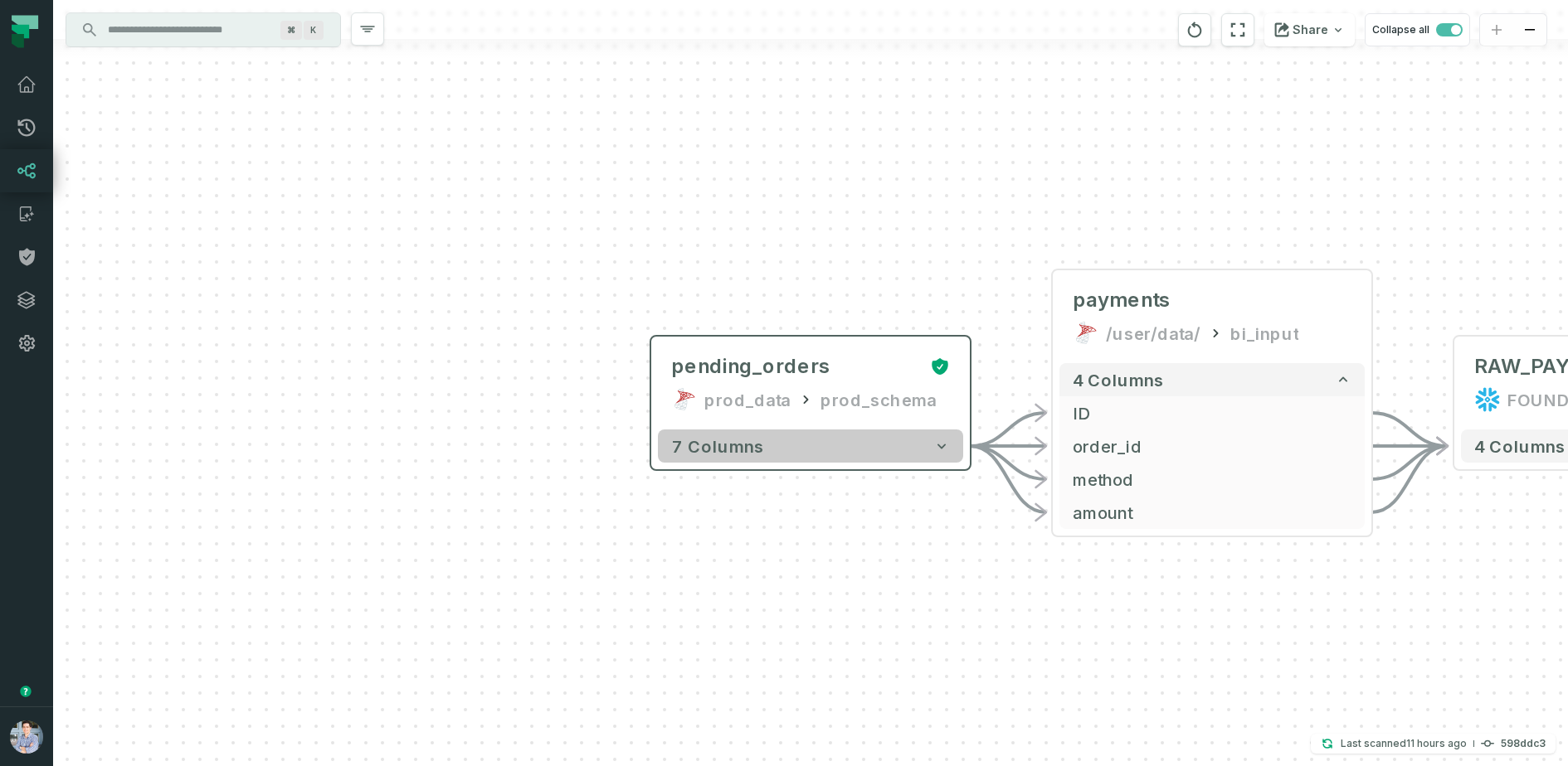
click at [796, 443] on button "7 columns" at bounding box center [810, 446] width 305 height 33
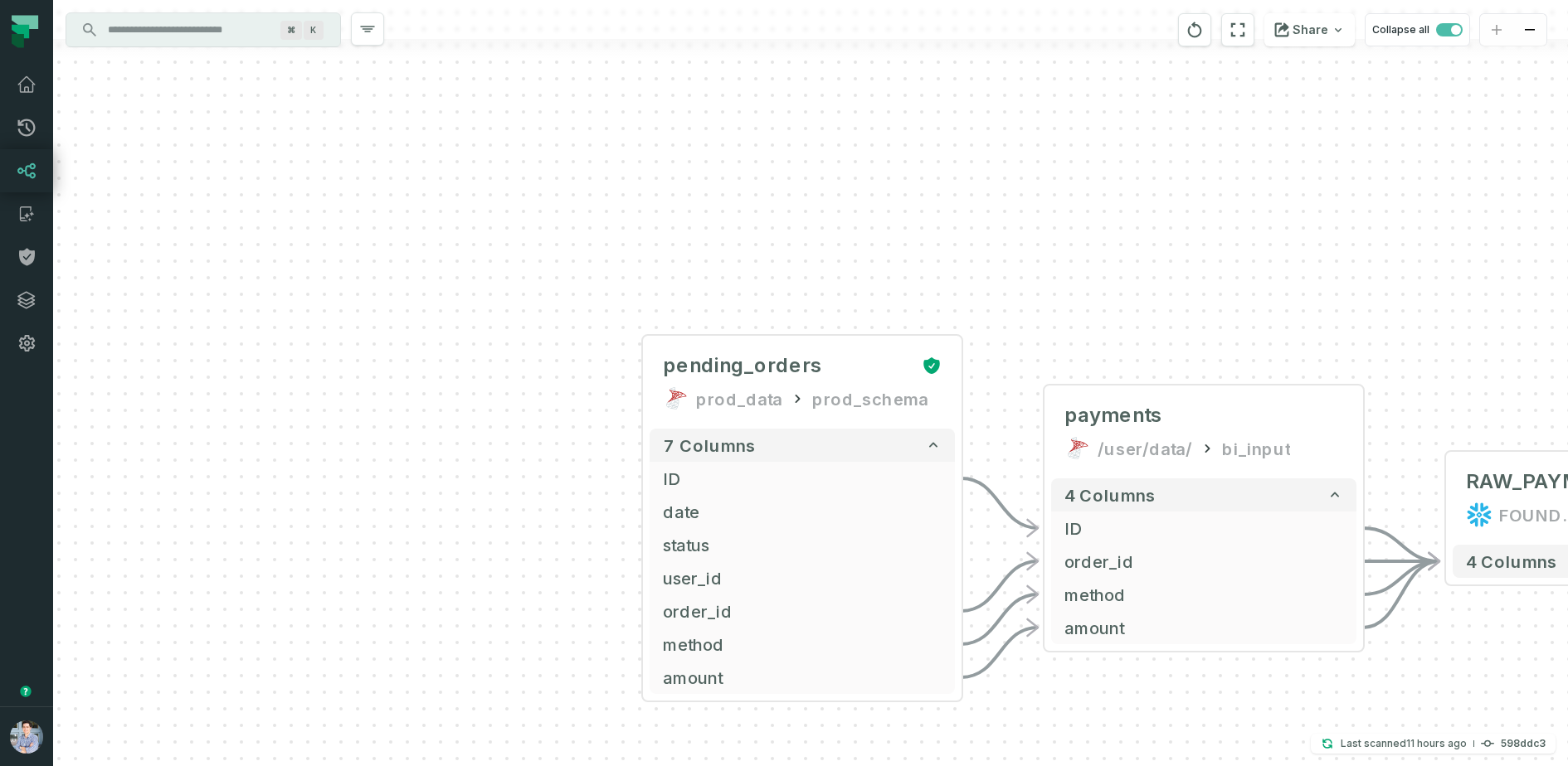
drag, startPoint x: 1246, startPoint y: 264, endPoint x: 878, endPoint y: 102, distance: 402.1
click at [878, 102] on div "+ pending_orders prod_data prod_schema + 7 columns + ID + + date + + status + +…" at bounding box center [810, 383] width 1515 height 766
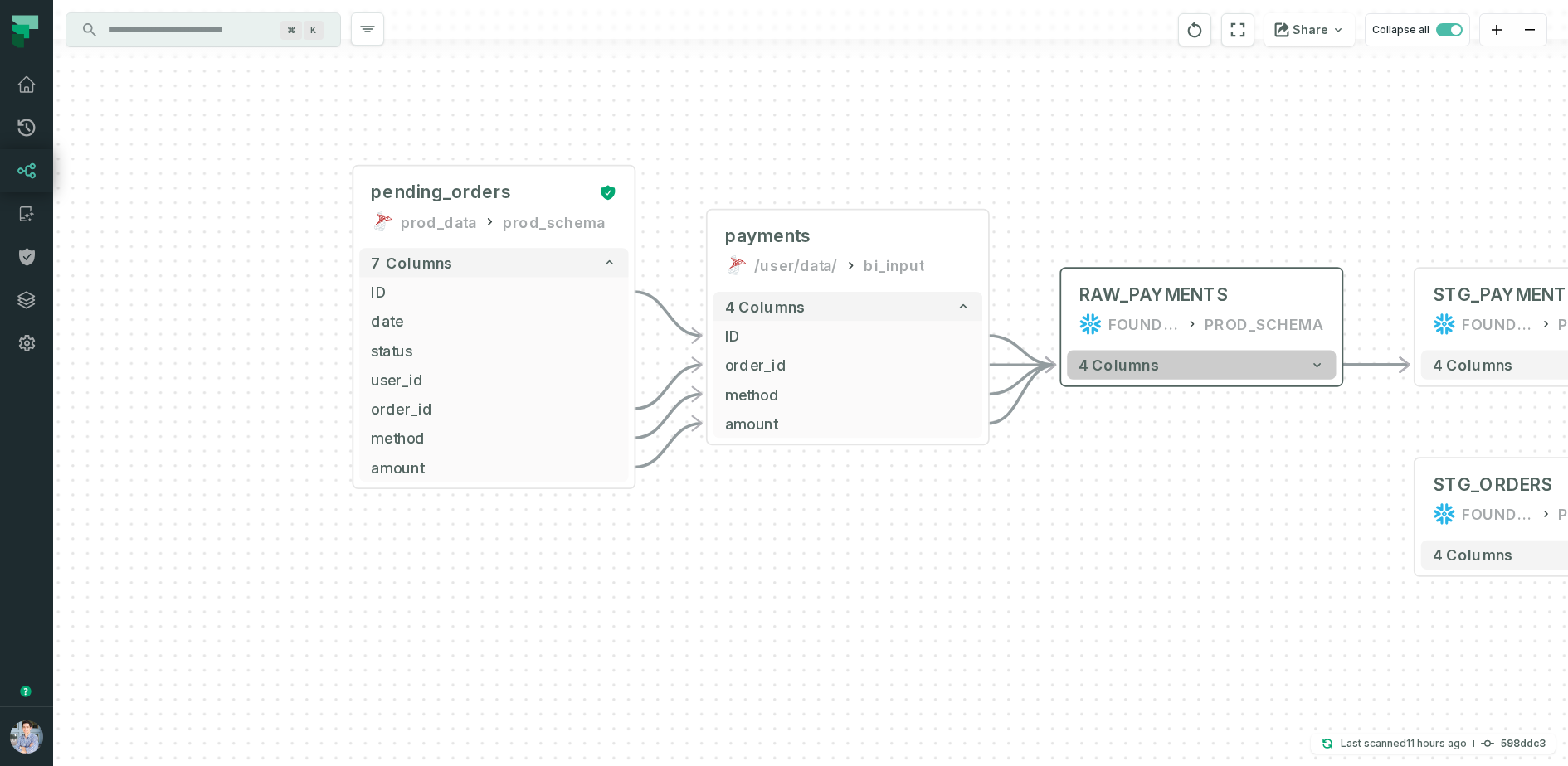
click at [1156, 372] on button "4 columns" at bounding box center [1201, 365] width 269 height 29
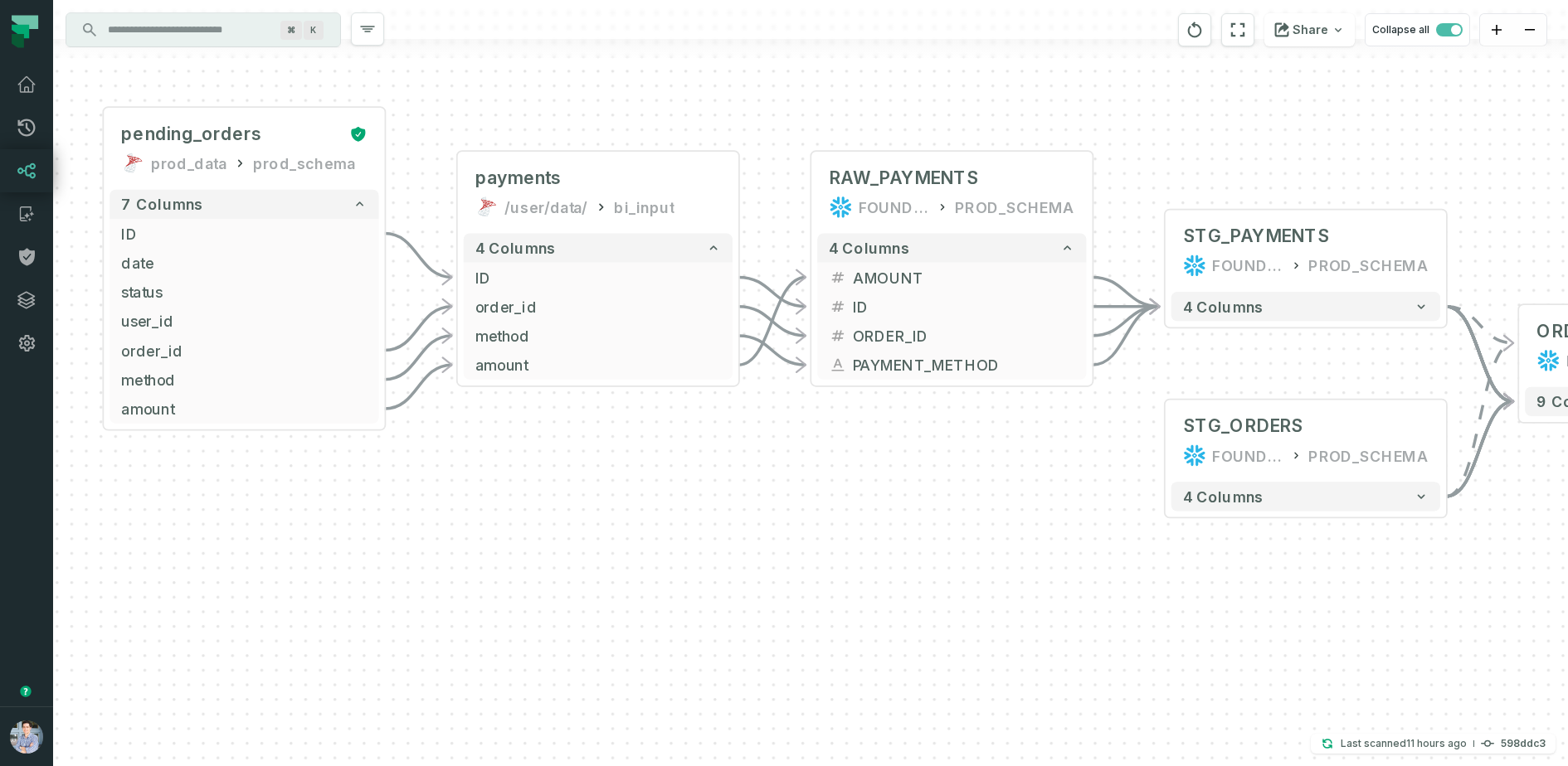
drag, startPoint x: 987, startPoint y: 685, endPoint x: 733, endPoint y: 563, distance: 281.8
click at [733, 563] on div "+ pending_orders prod_data prod_schema + 7 columns + ID + + date + + status + +…" at bounding box center [810, 383] width 1515 height 766
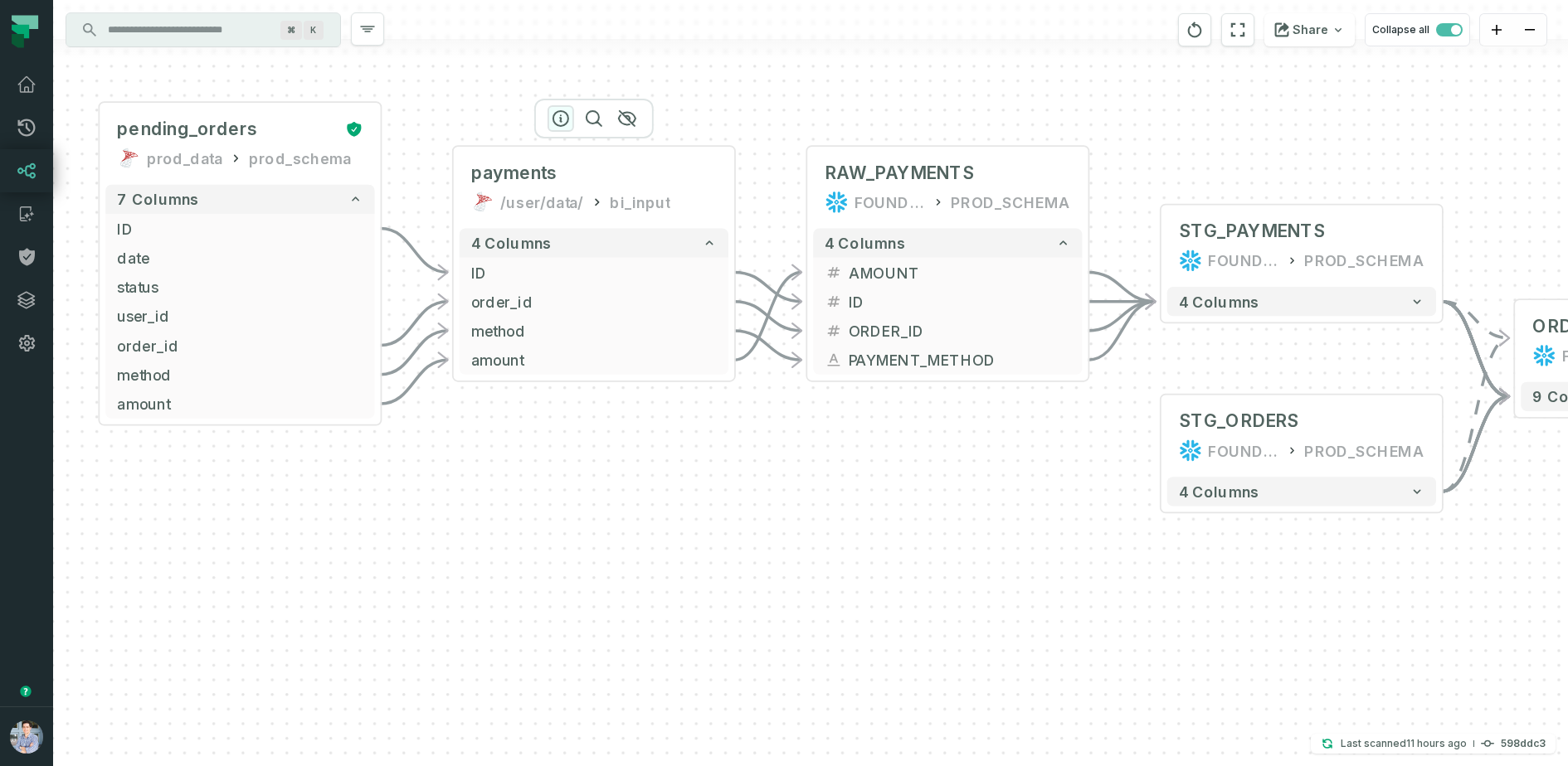
click at [560, 124] on icon "button" at bounding box center [561, 119] width 20 height 20
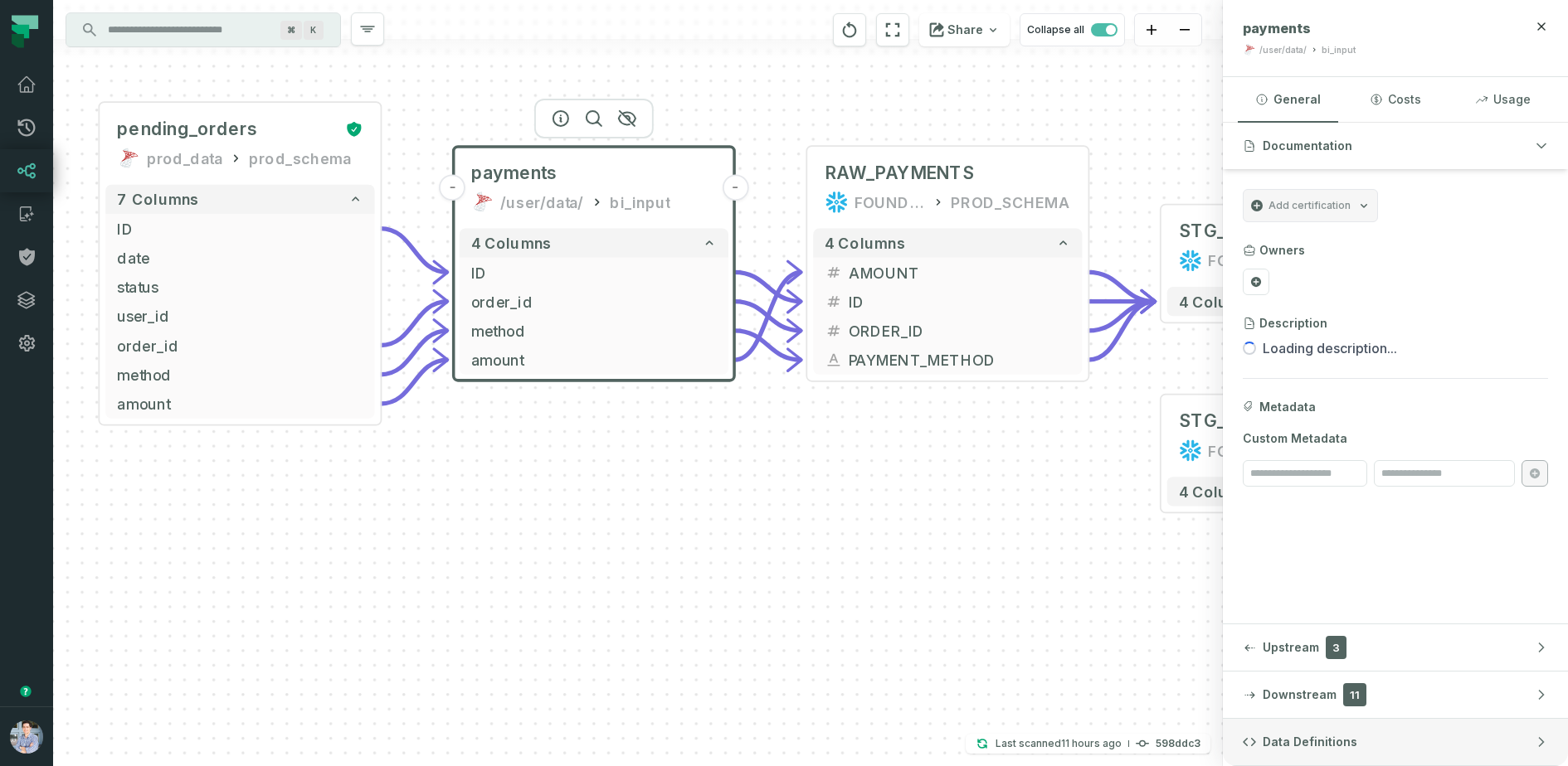
click at [1330, 736] on span "Data Definitions" at bounding box center [1310, 742] width 94 height 17
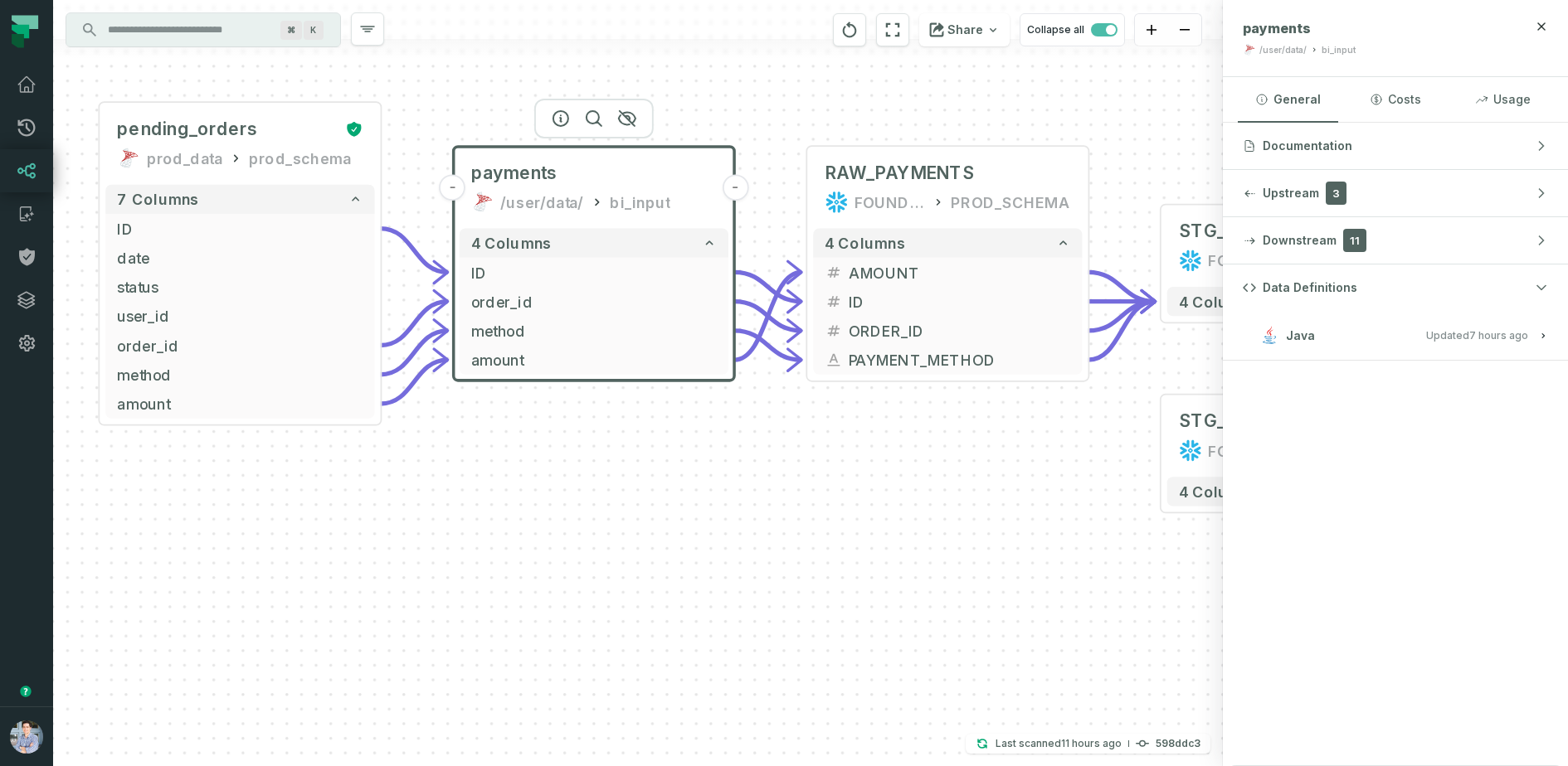
click at [1358, 329] on button "Java Updated [DATE] 1:02:32 AM" at bounding box center [1395, 335] width 305 height 23
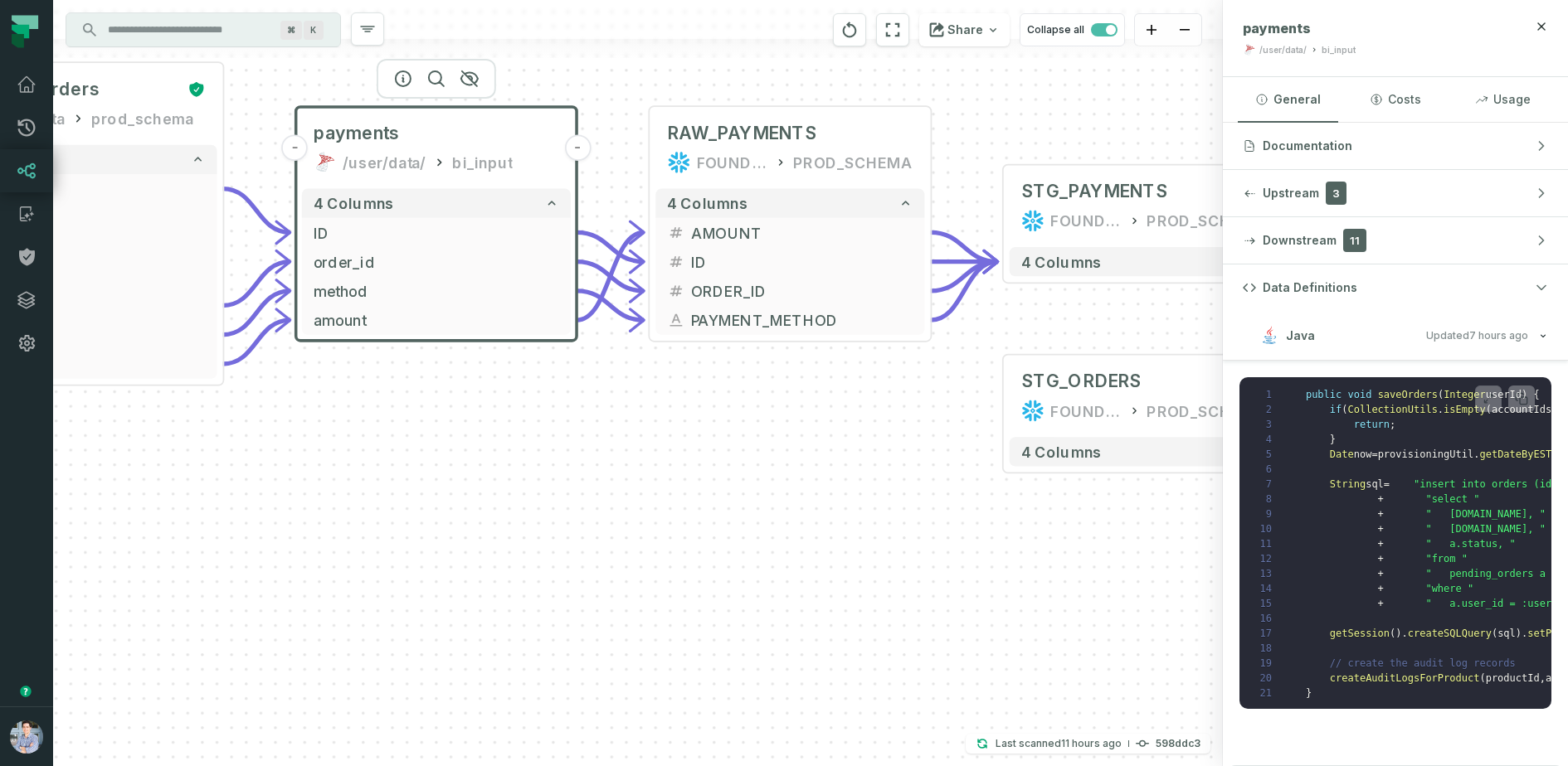
drag, startPoint x: 909, startPoint y: 553, endPoint x: 729, endPoint y: 512, distance: 184.6
click at [729, 512] on div "+ pending_orders prod_data prod_schema + 7 columns + ID + + date + + status + +…" at bounding box center [638, 383] width 1170 height 766
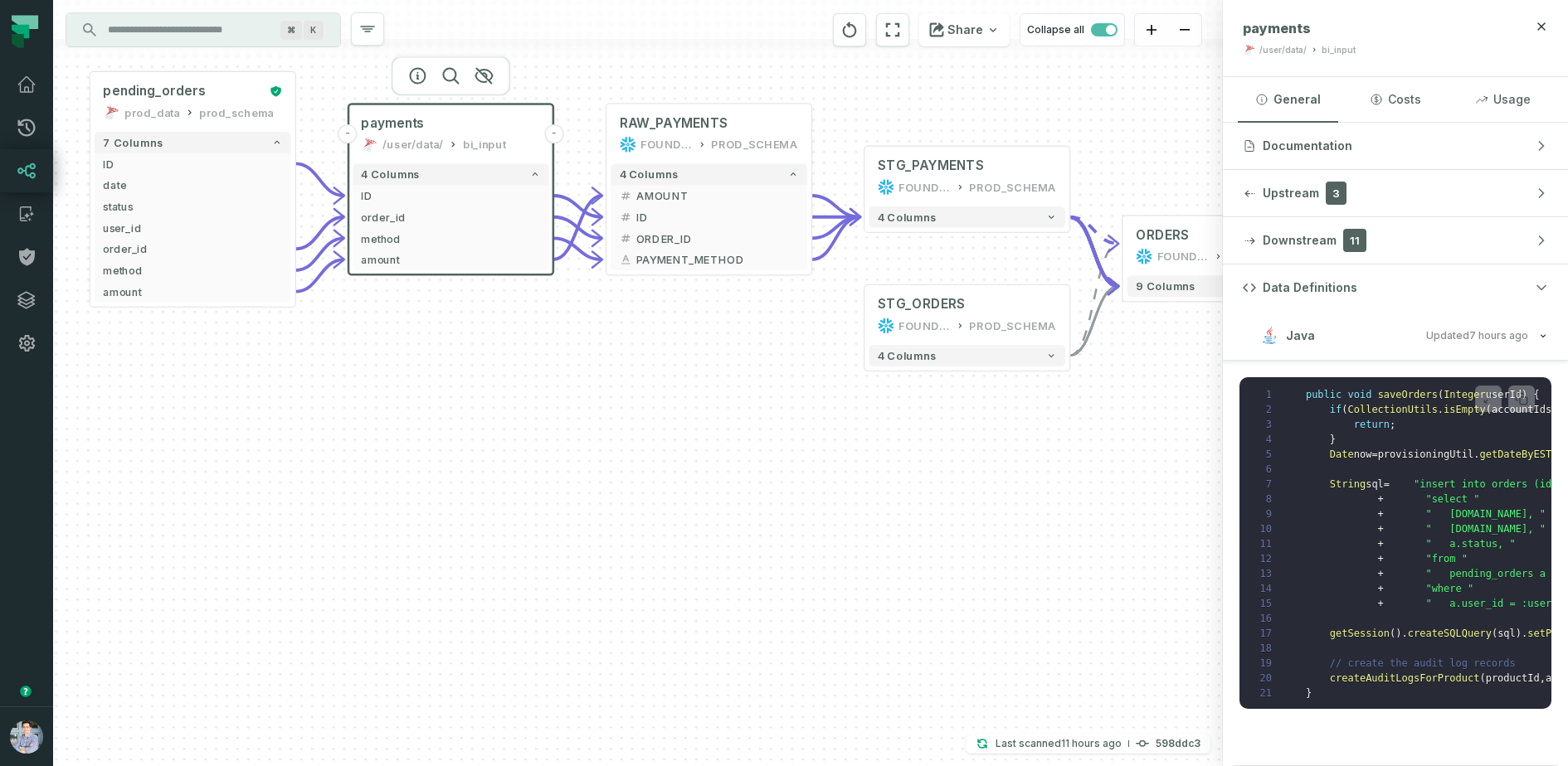
drag, startPoint x: 772, startPoint y: 538, endPoint x: 723, endPoint y: 426, distance: 122.2
click at [723, 426] on div "+ pending_orders prod_data prod_schema + 7 columns + ID + + date + + status + +…" at bounding box center [638, 383] width 1170 height 766
click at [1050, 747] on p "Last scanned [DATE] 8:17:12 PM" at bounding box center [1059, 744] width 126 height 17
